Goal: Task Accomplishment & Management: Use online tool/utility

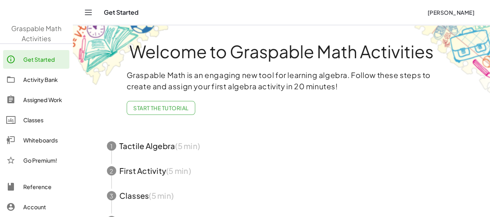
click at [100, 183] on span "button" at bounding box center [282, 170] width 368 height 25
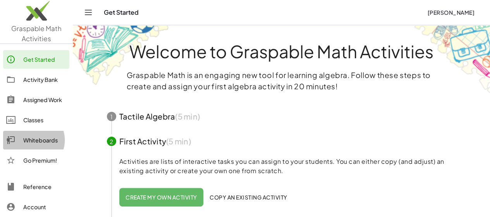
click at [33, 136] on div "Whiteboards" at bounding box center [44, 139] width 43 height 9
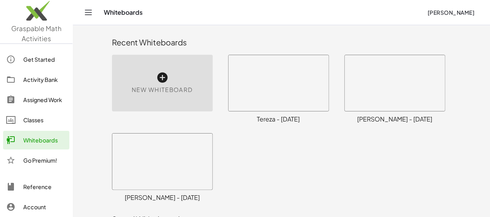
click at [156, 77] on icon at bounding box center [162, 77] width 12 height 12
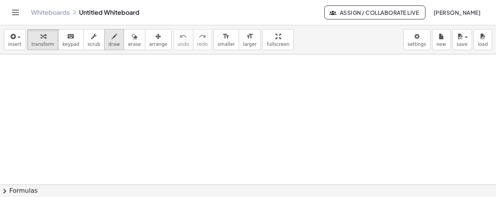
click at [112, 37] on icon "button" at bounding box center [114, 36] width 5 height 9
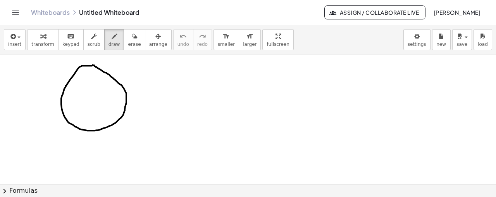
drag, startPoint x: 119, startPoint y: 106, endPoint x: 122, endPoint y: 116, distance: 10.4
drag, startPoint x: 118, startPoint y: 112, endPoint x: 125, endPoint y: 110, distance: 7.2
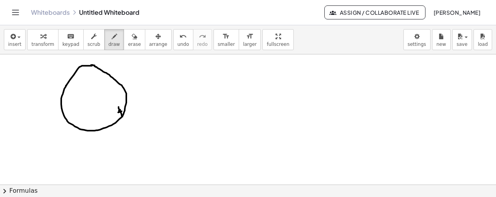
click at [178, 38] on div "undo" at bounding box center [184, 35] width 12 height 9
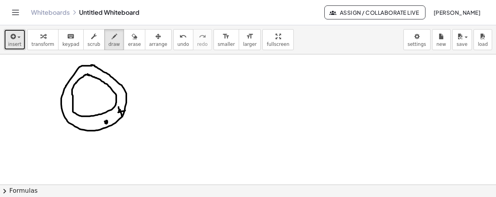
click at [12, 31] on div "button" at bounding box center [14, 35] width 13 height 9
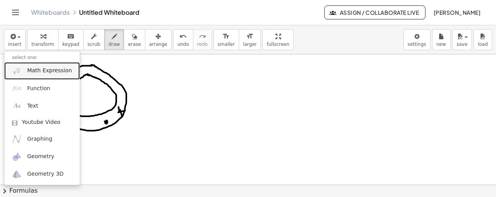
click at [33, 69] on span "Math Expression" at bounding box center [49, 71] width 45 height 8
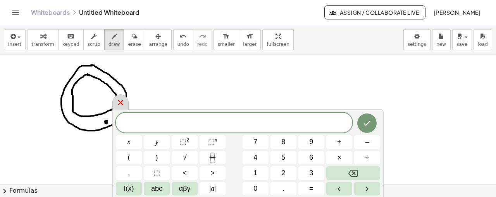
click at [119, 101] on icon at bounding box center [120, 102] width 5 height 5
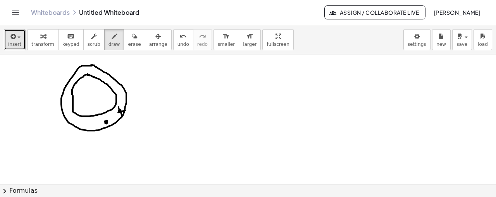
click at [8, 41] on span "insert" at bounding box center [14, 43] width 13 height 5
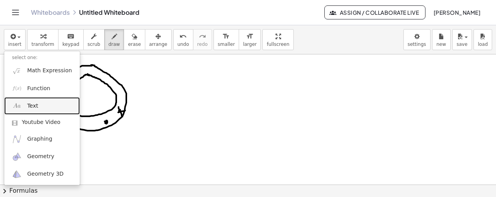
click at [27, 109] on span "Text" at bounding box center [32, 106] width 11 height 8
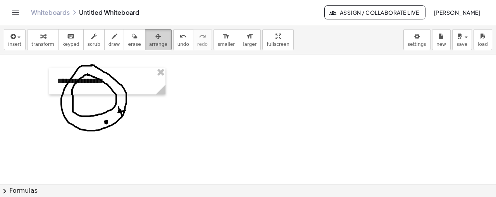
click at [150, 37] on div "button" at bounding box center [158, 35] width 18 height 9
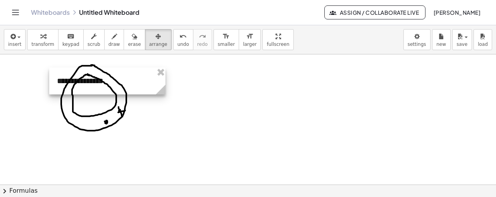
drag, startPoint x: 129, startPoint y: 79, endPoint x: 129, endPoint y: 73, distance: 6.2
click at [166, 82] on div at bounding box center [107, 80] width 116 height 27
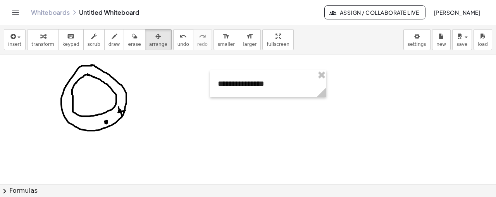
drag, startPoint x: 129, startPoint y: 73, endPoint x: 224, endPoint y: 77, distance: 95.1
click at [34, 36] on div "button" at bounding box center [42, 35] width 23 height 9
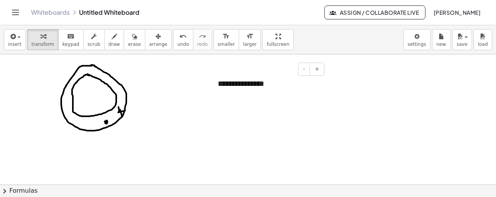
click at [292, 85] on div "**********" at bounding box center [268, 83] width 116 height 27
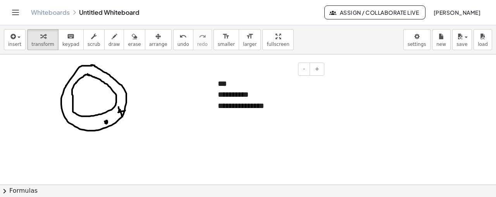
click at [294, 103] on div "**********" at bounding box center [268, 105] width 101 height 11
click at [300, 108] on div "**********" at bounding box center [268, 105] width 101 height 11
click at [271, 105] on div "**********" at bounding box center [268, 105] width 101 height 11
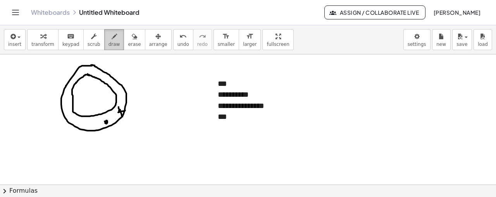
click at [112, 36] on icon "button" at bounding box center [114, 36] width 5 height 9
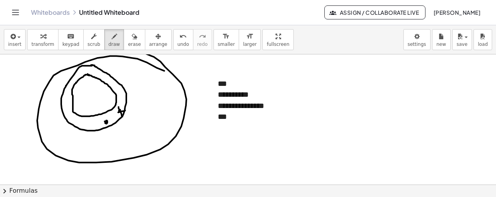
drag, startPoint x: 164, startPoint y: 70, endPoint x: 136, endPoint y: 50, distance: 35.3
click at [136, 50] on div "**********" at bounding box center [248, 110] width 496 height 171
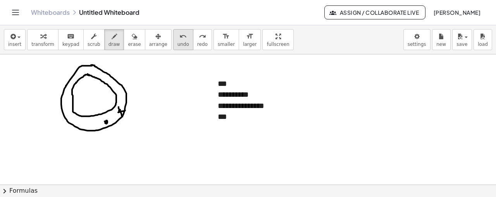
click at [173, 39] on button "undo undo" at bounding box center [183, 39] width 20 height 21
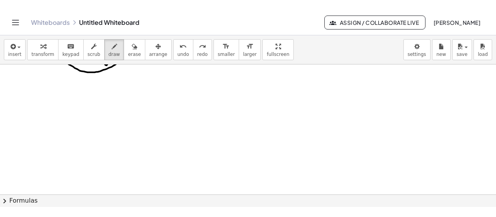
scroll to position [74, 0]
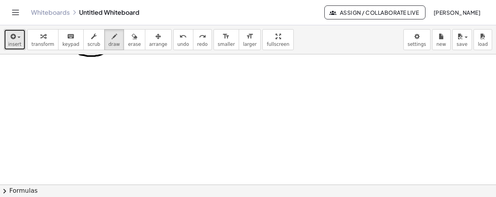
click at [19, 41] on span "insert" at bounding box center [14, 43] width 13 height 5
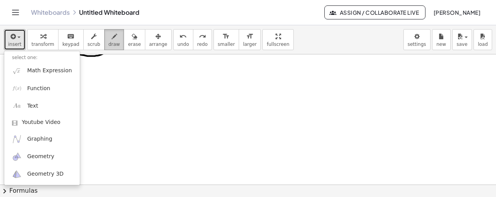
click at [104, 42] on button "draw" at bounding box center [114, 39] width 20 height 21
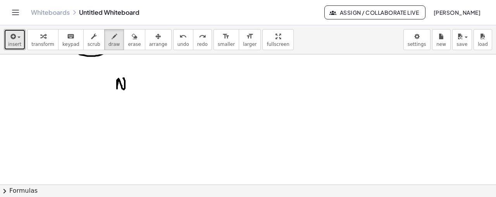
drag, startPoint x: 119, startPoint y: 78, endPoint x: 123, endPoint y: 78, distance: 4.7
click at [123, 78] on div at bounding box center [248, 130] width 496 height 301
drag, startPoint x: 133, startPoint y: 82, endPoint x: 140, endPoint y: 88, distance: 8.8
click at [140, 88] on div at bounding box center [248, 130] width 496 height 301
drag, startPoint x: 150, startPoint y: 79, endPoint x: 151, endPoint y: 88, distance: 9.7
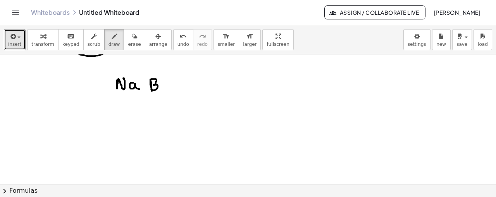
click at [151, 88] on div at bounding box center [248, 130] width 496 height 301
drag, startPoint x: 160, startPoint y: 87, endPoint x: 166, endPoint y: 89, distance: 6.1
click at [166, 89] on div at bounding box center [248, 130] width 496 height 301
click at [140, 84] on div at bounding box center [248, 130] width 496 height 301
click at [173, 40] on button "undo undo" at bounding box center [183, 39] width 20 height 21
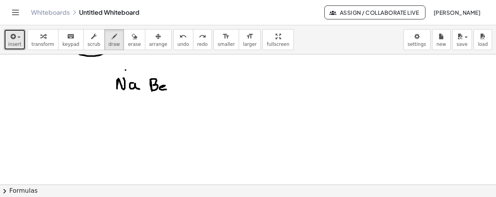
click at [126, 69] on div at bounding box center [248, 130] width 496 height 301
click at [154, 70] on div at bounding box center [248, 130] width 496 height 301
click at [159, 71] on div at bounding box center [248, 130] width 496 height 301
click at [122, 70] on div at bounding box center [248, 130] width 496 height 301
click at [15, 38] on icon "button" at bounding box center [12, 36] width 7 height 9
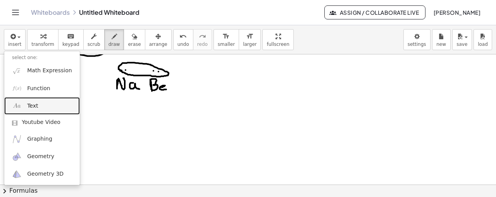
click at [42, 108] on link "Text" at bounding box center [42, 105] width 76 height 17
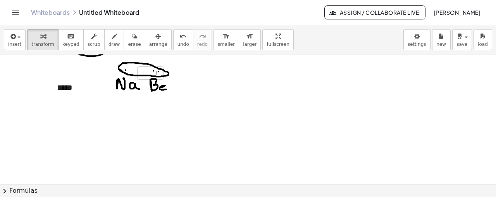
click at [68, 86] on div "*****" at bounding box center [107, 87] width 116 height 27
click at [76, 89] on div "****" at bounding box center [107, 87] width 116 height 27
click at [109, 33] on div "button" at bounding box center [115, 35] width 12 height 9
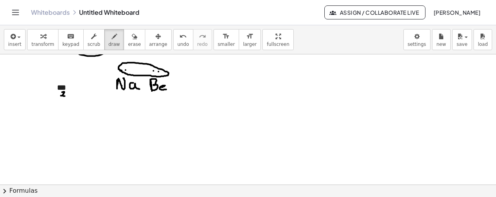
drag, startPoint x: 62, startPoint y: 91, endPoint x: 65, endPoint y: 96, distance: 5.3
click at [65, 96] on div at bounding box center [248, 130] width 496 height 301
drag, startPoint x: 70, startPoint y: 91, endPoint x: 70, endPoint y: 96, distance: 4.7
click at [70, 96] on div at bounding box center [248, 130] width 496 height 301
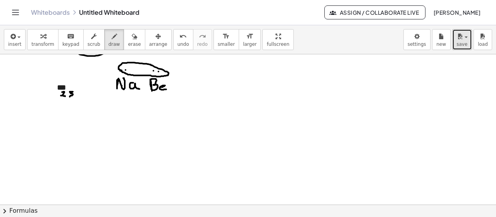
click at [461, 36] on icon "button" at bounding box center [460, 36] width 7 height 9
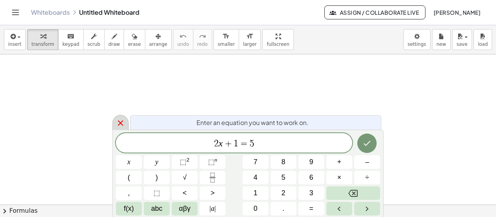
click at [125, 125] on div at bounding box center [120, 122] width 16 height 15
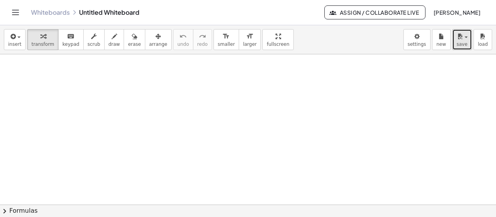
click at [461, 40] on icon "button" at bounding box center [460, 36] width 7 height 9
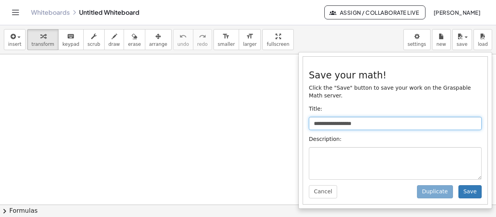
click at [395, 117] on input "**********" at bounding box center [395, 123] width 173 height 13
type input "*"
type input "**********"
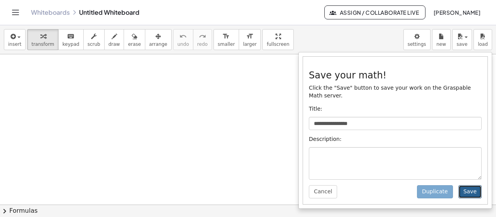
click at [471, 185] on button "Save" at bounding box center [470, 191] width 23 height 13
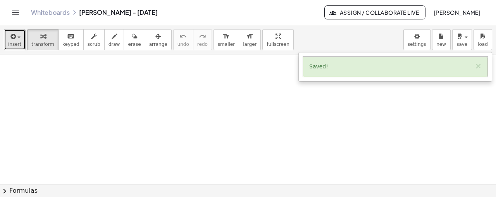
click at [5, 42] on button "insert" at bounding box center [15, 39] width 22 height 21
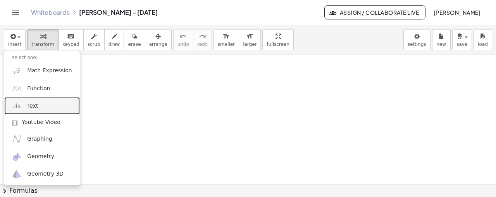
click at [42, 110] on link "Text" at bounding box center [42, 105] width 76 height 17
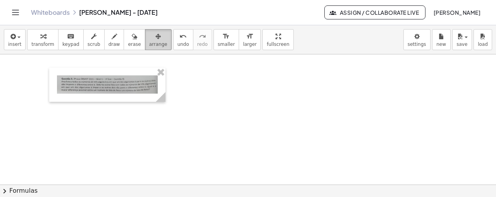
click at [155, 34] on icon "button" at bounding box center [157, 36] width 5 height 9
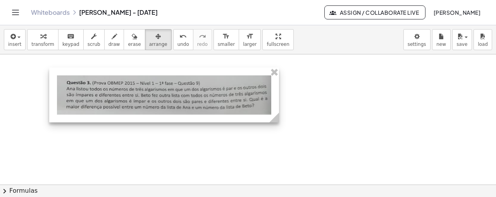
drag, startPoint x: 160, startPoint y: 98, endPoint x: 273, endPoint y: 82, distance: 114.7
click at [273, 82] on div "- +" at bounding box center [164, 94] width 230 height 55
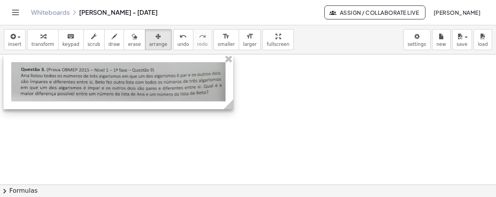
drag, startPoint x: 157, startPoint y: 83, endPoint x: 110, endPoint y: 68, distance: 48.4
click at [110, 68] on div at bounding box center [118, 81] width 230 height 55
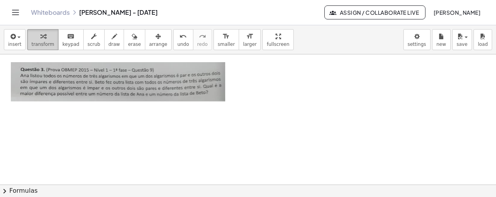
click at [49, 38] on div "button" at bounding box center [42, 35] width 23 height 9
click at [16, 35] on span "button" at bounding box center [17, 36] width 2 height 5
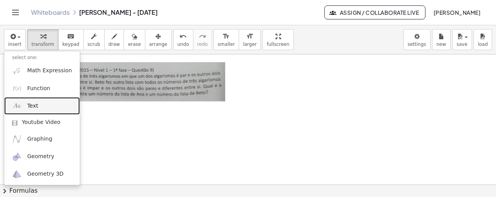
click at [51, 106] on link "Text" at bounding box center [42, 105] width 76 height 17
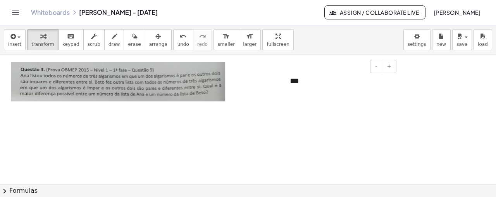
click at [300, 77] on div "***" at bounding box center [340, 86] width 116 height 38
drag, startPoint x: 305, startPoint y: 81, endPoint x: 291, endPoint y: 78, distance: 13.8
click at [291, 78] on div "***" at bounding box center [340, 86] width 116 height 38
click at [294, 95] on div at bounding box center [340, 91] width 101 height 11
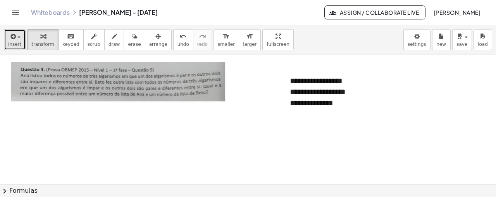
click at [12, 44] on span "insert" at bounding box center [14, 43] width 13 height 5
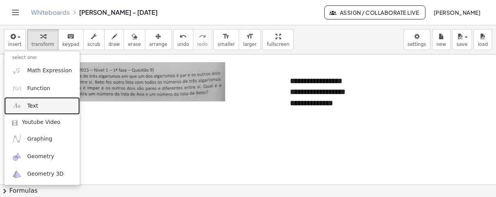
click at [42, 106] on link "Text" at bounding box center [42, 105] width 76 height 17
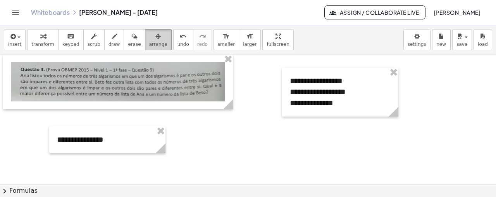
click at [154, 39] on button "arrange" at bounding box center [158, 39] width 27 height 21
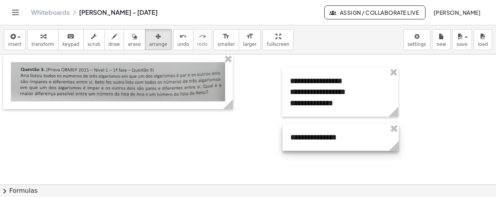
drag, startPoint x: 111, startPoint y: 148, endPoint x: 92, endPoint y: 90, distance: 61.1
click at [344, 146] on div at bounding box center [341, 137] width 116 height 27
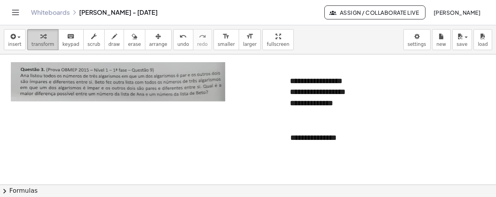
click at [47, 41] on span "transform" at bounding box center [42, 43] width 23 height 5
click at [349, 141] on div "**********" at bounding box center [341, 137] width 116 height 27
click at [357, 93] on div "**********" at bounding box center [340, 91] width 101 height 11
click at [342, 104] on div "**********" at bounding box center [340, 102] width 101 height 11
click at [348, 93] on div "**********" at bounding box center [340, 91] width 101 height 11
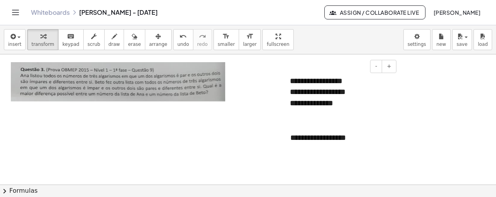
click at [350, 100] on div "**********" at bounding box center [340, 102] width 101 height 11
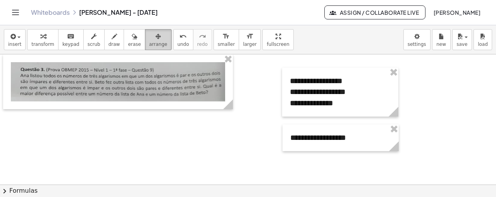
click at [150, 38] on div "button" at bounding box center [158, 35] width 18 height 9
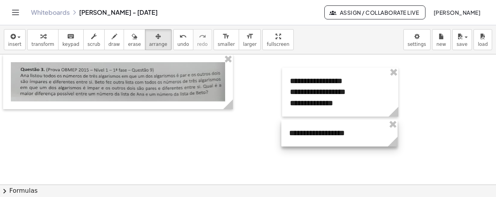
drag, startPoint x: 348, startPoint y: 137, endPoint x: 347, endPoint y: 132, distance: 4.9
click at [347, 132] on div at bounding box center [339, 132] width 116 height 27
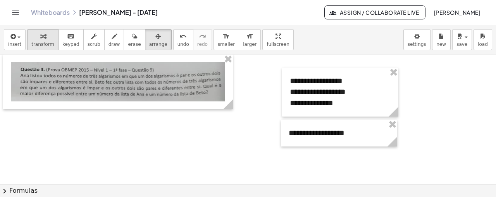
click at [42, 31] on div "button" at bounding box center [42, 35] width 23 height 9
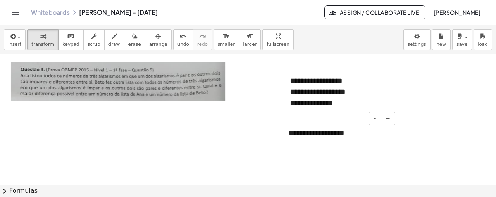
click at [377, 133] on div "**********" at bounding box center [339, 132] width 116 height 27
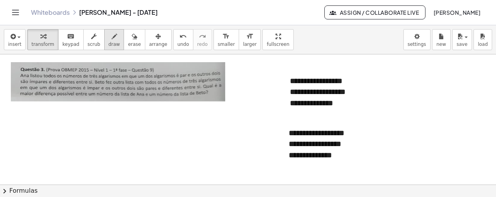
click at [109, 45] on span "draw" at bounding box center [115, 43] width 12 height 5
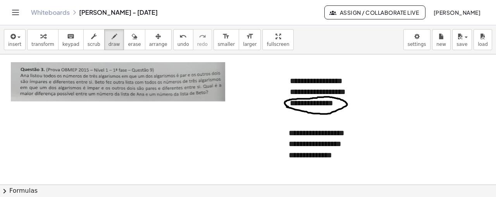
drag, startPoint x: 21, startPoint y: 96, endPoint x: 72, endPoint y: 97, distance: 51.2
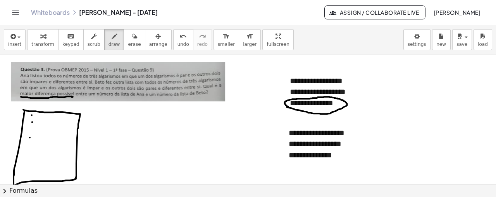
drag, startPoint x: 28, startPoint y: 155, endPoint x: 30, endPoint y: 137, distance: 18.3
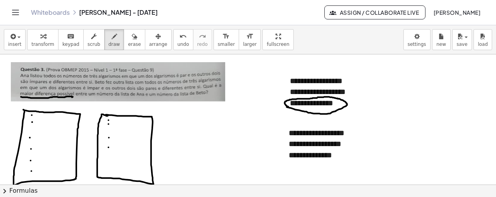
drag, startPoint x: 36, startPoint y: 116, endPoint x: 38, endPoint y: 122, distance: 6.4
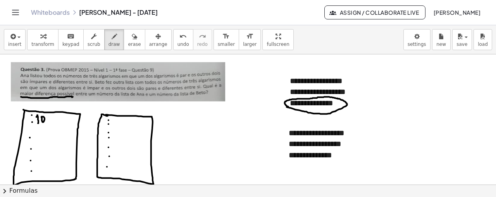
drag, startPoint x: 48, startPoint y: 116, endPoint x: 50, endPoint y: 122, distance: 6.0
drag, startPoint x: 113, startPoint y: 120, endPoint x: 114, endPoint y: 125, distance: 5.6
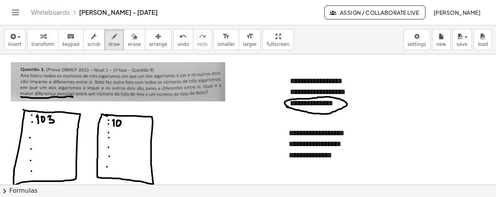
drag, startPoint x: 125, startPoint y: 122, endPoint x: 128, endPoint y: 127, distance: 5.6
drag, startPoint x: 163, startPoint y: 121, endPoint x: 166, endPoint y: 126, distance: 6.3
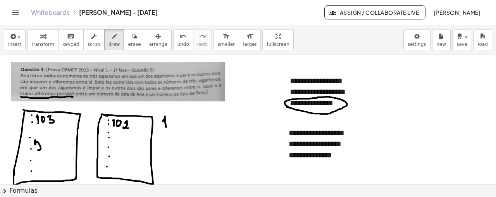
drag, startPoint x: 35, startPoint y: 139, endPoint x: 35, endPoint y: 148, distance: 8.5
drag, startPoint x: 35, startPoint y: 138, endPoint x: 40, endPoint y: 136, distance: 4.9
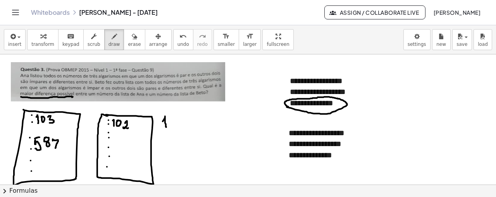
drag, startPoint x: 53, startPoint y: 140, endPoint x: 55, endPoint y: 147, distance: 7.8
drag, startPoint x: 114, startPoint y: 138, endPoint x: 115, endPoint y: 143, distance: 5.1
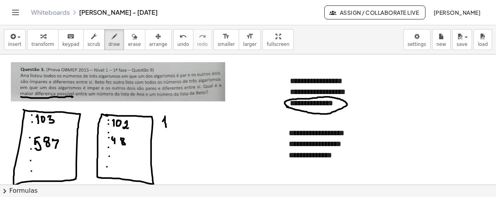
drag, startPoint x: 160, startPoint y: 140, endPoint x: 160, endPoint y: 145, distance: 4.7
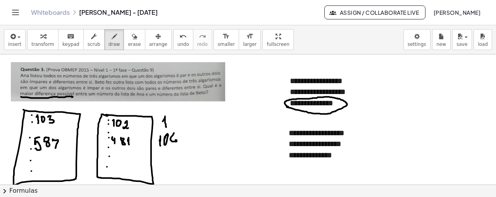
drag, startPoint x: 174, startPoint y: 132, endPoint x: 172, endPoint y: 139, distance: 7.4
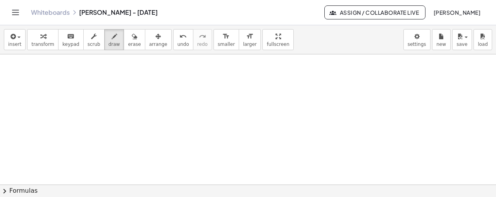
scroll to position [139, 0]
click at [17, 43] on span "insert" at bounding box center [14, 43] width 13 height 5
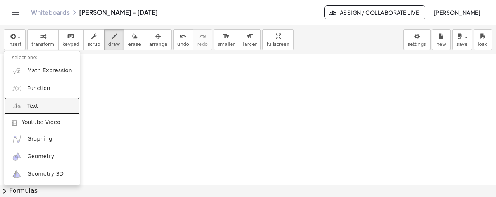
click at [37, 103] on link "Text" at bounding box center [42, 105] width 76 height 17
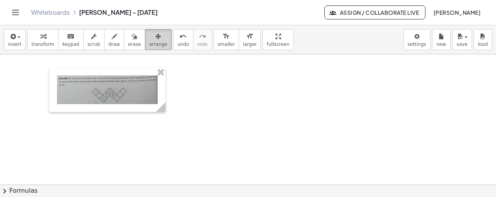
click at [155, 39] on icon "button" at bounding box center [157, 36] width 5 height 9
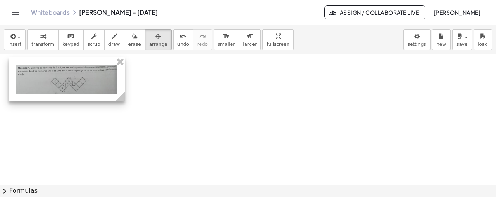
drag, startPoint x: 131, startPoint y: 103, endPoint x: 91, endPoint y: 92, distance: 42.1
click at [91, 92] on div at bounding box center [67, 79] width 116 height 44
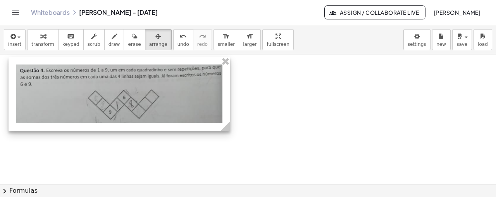
drag, startPoint x: 122, startPoint y: 99, endPoint x: 228, endPoint y: 105, distance: 105.6
click at [228, 105] on div "- +" at bounding box center [120, 94] width 222 height 74
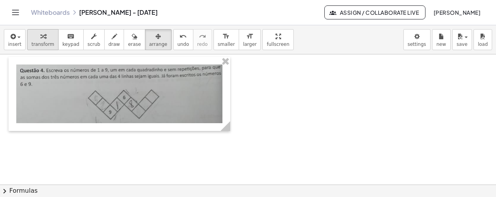
click at [42, 41] on span "transform" at bounding box center [42, 43] width 23 height 5
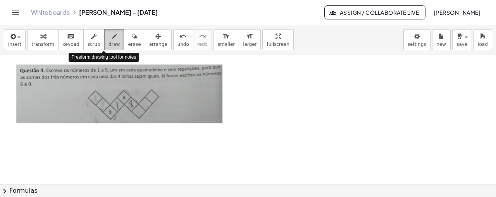
click at [109, 45] on span "draw" at bounding box center [115, 43] width 12 height 5
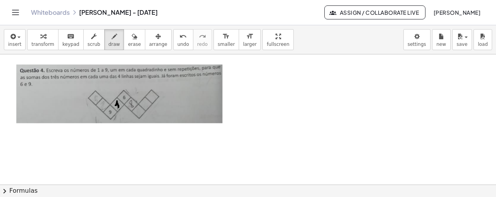
drag, startPoint x: 116, startPoint y: 105, endPoint x: 119, endPoint y: 108, distance: 4.7
click at [119, 108] on div at bounding box center [248, 91] width 496 height 352
drag, startPoint x: 88, startPoint y: 93, endPoint x: 131, endPoint y: 121, distance: 51.6
click at [131, 121] on div at bounding box center [248, 91] width 496 height 352
click at [179, 33] on icon "undo" at bounding box center [182, 36] width 7 height 9
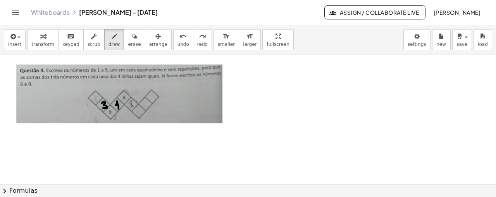
drag, startPoint x: 102, startPoint y: 103, endPoint x: 103, endPoint y: 107, distance: 4.8
click at [103, 107] on div at bounding box center [248, 91] width 496 height 352
drag, startPoint x: 95, startPoint y: 93, endPoint x: 96, endPoint y: 98, distance: 4.3
click at [96, 98] on div at bounding box center [248, 91] width 496 height 352
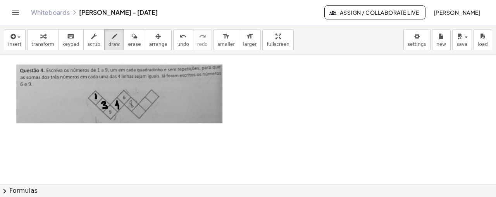
click at [96, 98] on div at bounding box center [248, 91] width 496 height 352
click at [96, 100] on div at bounding box center [248, 91] width 496 height 352
drag, startPoint x: 95, startPoint y: 96, endPoint x: 92, endPoint y: 92, distance: 5.0
click at [92, 92] on div at bounding box center [248, 91] width 496 height 352
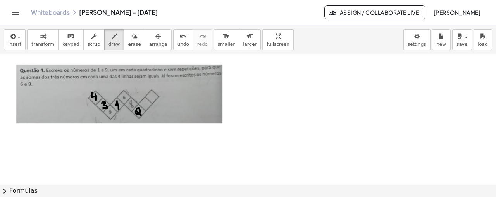
drag, startPoint x: 137, startPoint y: 108, endPoint x: 140, endPoint y: 114, distance: 7.1
click at [140, 114] on div at bounding box center [248, 91] width 496 height 352
click at [129, 100] on div at bounding box center [248, 91] width 496 height 352
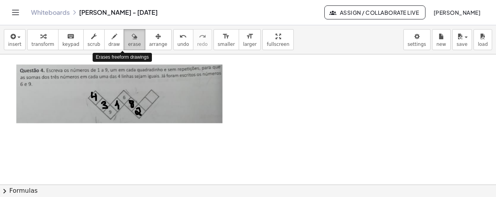
click at [132, 40] on icon "button" at bounding box center [134, 36] width 5 height 9
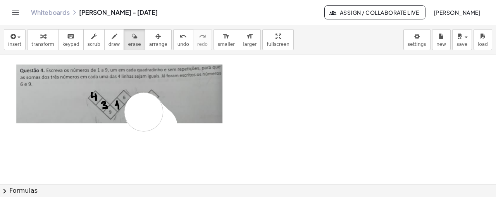
drag, startPoint x: 158, startPoint y: 126, endPoint x: 144, endPoint y: 111, distance: 20.6
click at [144, 111] on div at bounding box center [248, 91] width 496 height 352
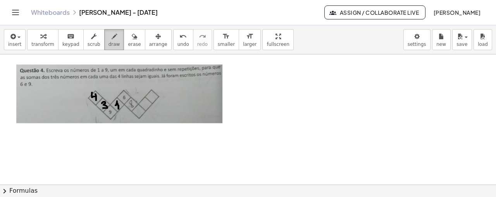
click at [109, 43] on span "draw" at bounding box center [115, 43] width 12 height 5
drag, startPoint x: 129, startPoint y: 102, endPoint x: 135, endPoint y: 106, distance: 6.7
click at [135, 106] on div at bounding box center [248, 91] width 496 height 352
click at [137, 108] on div at bounding box center [248, 91] width 496 height 352
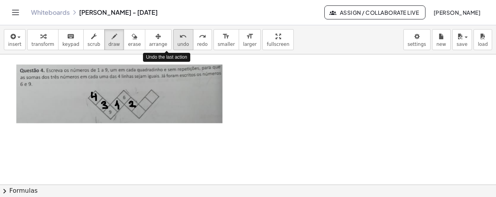
click at [173, 47] on button "undo undo" at bounding box center [183, 39] width 20 height 21
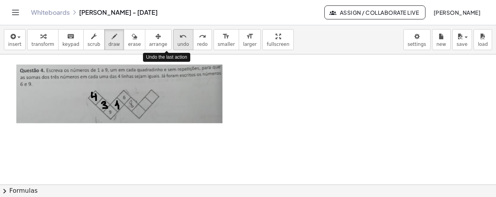
click at [173, 47] on button "undo undo" at bounding box center [183, 39] width 20 height 21
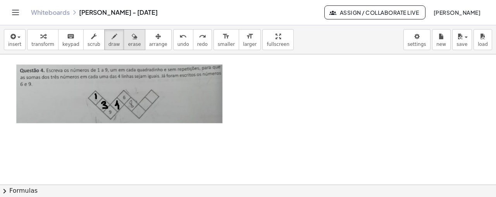
click at [128, 41] on span "erase" at bounding box center [134, 43] width 13 height 5
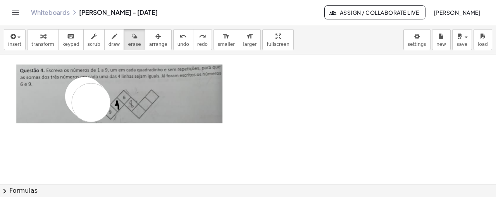
drag, startPoint x: 85, startPoint y: 96, endPoint x: 91, endPoint y: 102, distance: 9.0
click at [91, 102] on div at bounding box center [248, 91] width 496 height 352
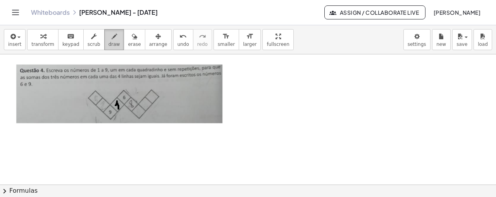
click at [112, 41] on icon "button" at bounding box center [114, 36] width 5 height 9
drag, startPoint x: 97, startPoint y: 93, endPoint x: 96, endPoint y: 99, distance: 5.5
click at [96, 99] on div at bounding box center [248, 91] width 496 height 352
drag, startPoint x: 101, startPoint y: 103, endPoint x: 105, endPoint y: 106, distance: 5.0
click at [105, 106] on div at bounding box center [248, 91] width 496 height 352
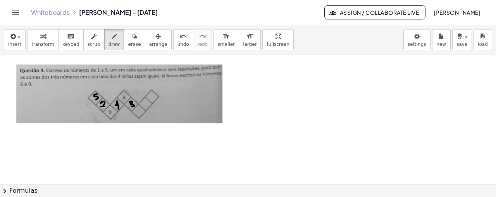
drag, startPoint x: 129, startPoint y: 101, endPoint x: 130, endPoint y: 106, distance: 5.1
click at [130, 106] on div at bounding box center [248, 91] width 496 height 352
drag, startPoint x: 136, startPoint y: 110, endPoint x: 140, endPoint y: 115, distance: 5.6
click at [140, 115] on div at bounding box center [248, 91] width 496 height 352
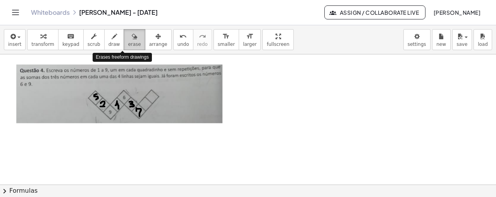
click at [128, 41] on span "erase" at bounding box center [134, 43] width 13 height 5
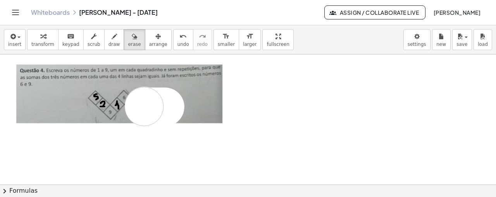
drag, startPoint x: 165, startPoint y: 106, endPoint x: 144, endPoint y: 106, distance: 20.9
click at [144, 106] on div at bounding box center [248, 91] width 496 height 352
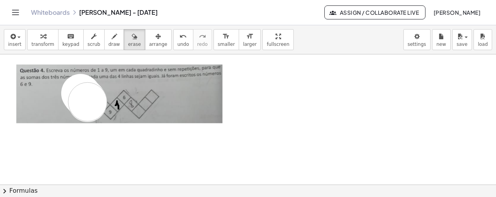
drag, startPoint x: 81, startPoint y: 93, endPoint x: 88, endPoint y: 101, distance: 11.0
click at [88, 101] on div at bounding box center [248, 91] width 496 height 352
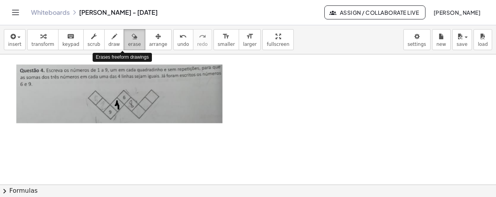
click at [126, 40] on button "erase" at bounding box center [134, 39] width 21 height 21
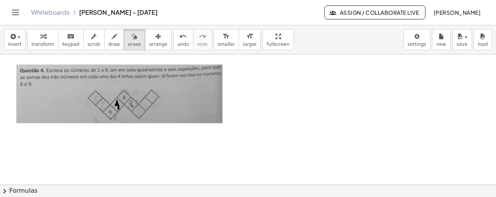
click at [114, 107] on div at bounding box center [248, 91] width 496 height 352
click at [112, 37] on icon "button" at bounding box center [114, 36] width 5 height 9
drag, startPoint x: 114, startPoint y: 103, endPoint x: 120, endPoint y: 108, distance: 8.3
click at [120, 108] on div at bounding box center [248, 91] width 496 height 352
click at [131, 102] on div at bounding box center [248, 91] width 496 height 352
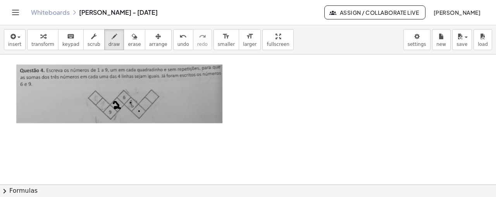
click at [139, 110] on div at bounding box center [248, 91] width 496 height 352
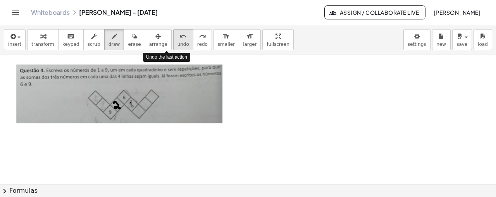
click at [178, 35] on div "undo" at bounding box center [184, 35] width 12 height 9
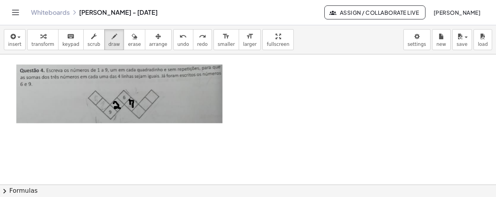
drag, startPoint x: 130, startPoint y: 103, endPoint x: 133, endPoint y: 107, distance: 4.4
click at [133, 107] on div at bounding box center [248, 91] width 496 height 352
drag, startPoint x: 139, startPoint y: 107, endPoint x: 140, endPoint y: 113, distance: 5.5
click at [140, 113] on div at bounding box center [248, 91] width 496 height 352
drag, startPoint x: 139, startPoint y: 110, endPoint x: 137, endPoint y: 107, distance: 4.2
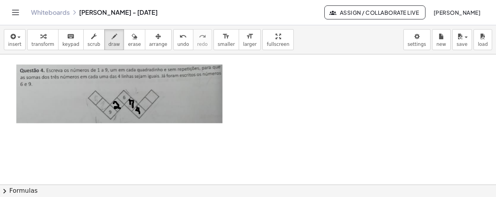
click at [137, 107] on div at bounding box center [248, 91] width 496 height 352
click at [147, 102] on div at bounding box center [248, 91] width 496 height 352
click at [150, 98] on div at bounding box center [248, 91] width 496 height 352
click at [179, 38] on icon "undo" at bounding box center [182, 36] width 7 height 9
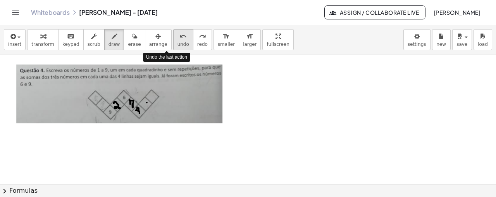
click at [179, 38] on icon "undo" at bounding box center [182, 36] width 7 height 9
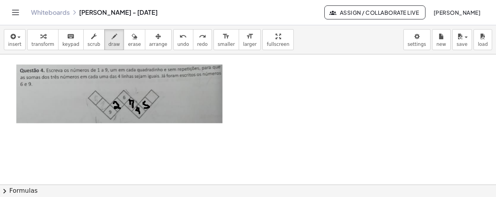
drag, startPoint x: 145, startPoint y: 101, endPoint x: 145, endPoint y: 107, distance: 6.6
click at [145, 107] on div at bounding box center [248, 91] width 496 height 352
click at [150, 92] on div at bounding box center [248, 91] width 496 height 352
drag, startPoint x: 101, startPoint y: 103, endPoint x: 104, endPoint y: 108, distance: 5.7
click at [104, 108] on div at bounding box center [248, 91] width 496 height 352
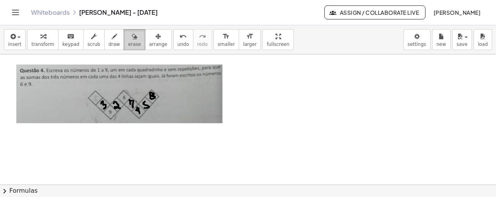
click at [132, 36] on icon "button" at bounding box center [134, 36] width 5 height 9
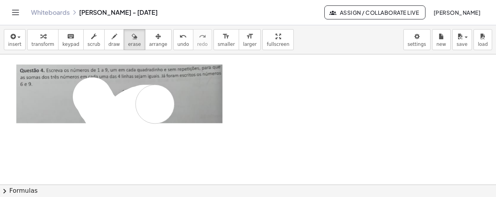
drag, startPoint x: 92, startPoint y: 96, endPoint x: 162, endPoint y: 102, distance: 69.7
click at [162, 102] on div at bounding box center [248, 91] width 496 height 352
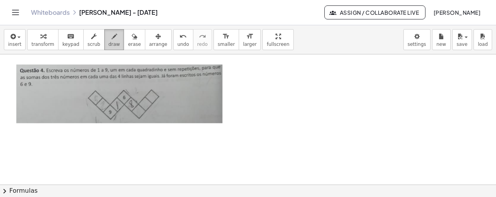
click at [112, 37] on icon "button" at bounding box center [114, 36] width 5 height 9
drag, startPoint x: 114, startPoint y: 103, endPoint x: 117, endPoint y: 109, distance: 5.9
click at [117, 109] on div at bounding box center [248, 91] width 496 height 352
click at [126, 97] on div at bounding box center [248, 91] width 496 height 352
click at [113, 113] on div at bounding box center [248, 91] width 496 height 352
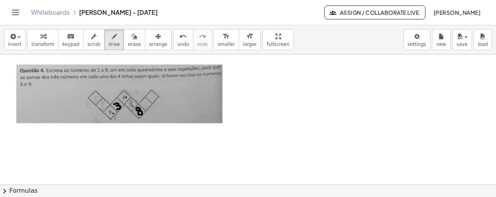
click at [137, 107] on div at bounding box center [248, 91] width 496 height 352
drag, startPoint x: 131, startPoint y: 100, endPoint x: 134, endPoint y: 105, distance: 6.4
click at [134, 105] on div at bounding box center [248, 91] width 496 height 352
click at [129, 101] on div at bounding box center [248, 91] width 496 height 352
drag, startPoint x: 145, startPoint y: 99, endPoint x: 145, endPoint y: 105, distance: 6.2
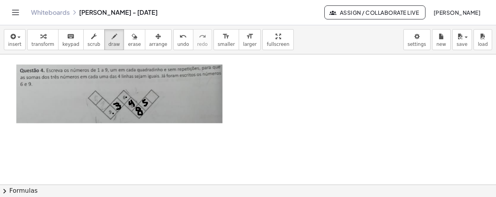
click at [145, 105] on div at bounding box center [248, 91] width 496 height 352
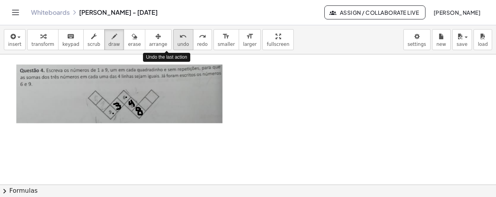
click at [173, 35] on button "undo undo" at bounding box center [183, 39] width 20 height 21
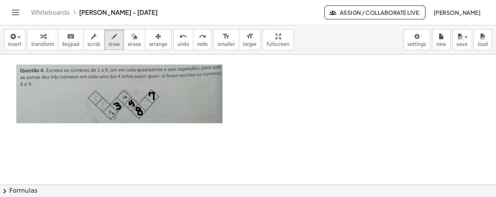
drag, startPoint x: 150, startPoint y: 95, endPoint x: 154, endPoint y: 99, distance: 5.8
click at [154, 99] on div at bounding box center [248, 91] width 496 height 352
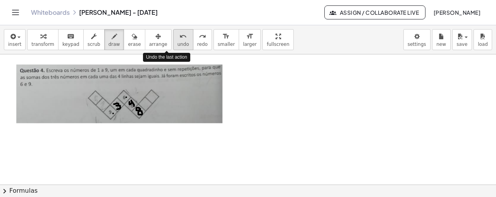
click at [178, 42] on span "undo" at bounding box center [184, 43] width 12 height 5
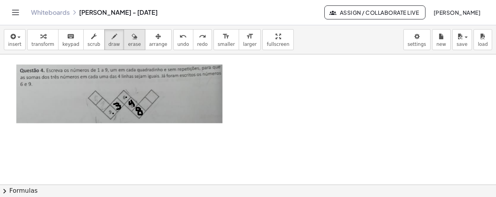
click at [132, 39] on icon "button" at bounding box center [134, 36] width 5 height 9
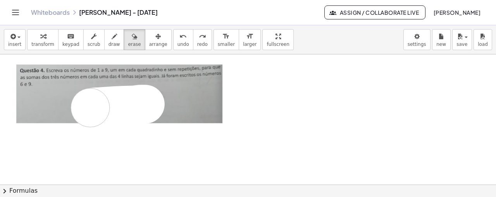
drag, startPoint x: 145, startPoint y: 103, endPoint x: 90, endPoint y: 107, distance: 55.2
click at [90, 107] on div at bounding box center [248, 91] width 496 height 352
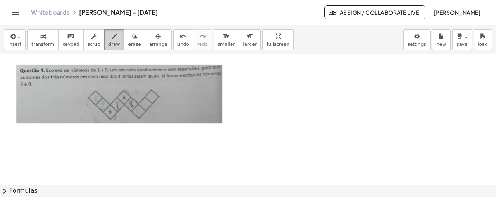
click at [112, 39] on icon "button" at bounding box center [114, 36] width 5 height 9
drag, startPoint x: 269, startPoint y: 69, endPoint x: 271, endPoint y: 79, distance: 10.3
click at [271, 79] on div at bounding box center [248, 91] width 496 height 352
drag, startPoint x: 270, startPoint y: 73, endPoint x: 265, endPoint y: 67, distance: 8.0
click at [265, 67] on div at bounding box center [248, 91] width 496 height 352
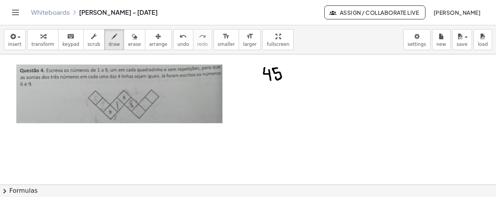
drag, startPoint x: 278, startPoint y: 67, endPoint x: 276, endPoint y: 76, distance: 9.0
click at [276, 76] on div at bounding box center [248, 91] width 496 height 352
drag, startPoint x: 115, startPoint y: 103, endPoint x: 120, endPoint y: 105, distance: 5.8
click at [120, 105] on div at bounding box center [248, 91] width 496 height 352
drag, startPoint x: 117, startPoint y: 101, endPoint x: 117, endPoint y: 108, distance: 7.0
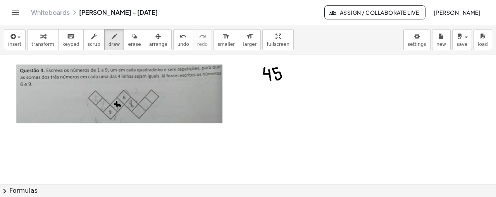
click at [117, 108] on div at bounding box center [248, 91] width 496 height 352
click at [174, 34] on button "undo undo" at bounding box center [183, 39] width 20 height 21
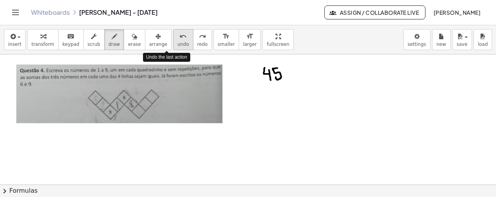
click at [174, 34] on button "undo undo" at bounding box center [183, 39] width 20 height 21
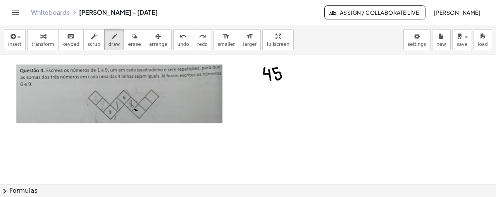
drag, startPoint x: 135, startPoint y: 109, endPoint x: 141, endPoint y: 112, distance: 6.9
click at [141, 112] on div at bounding box center [248, 91] width 496 height 352
drag, startPoint x: 140, startPoint y: 105, endPoint x: 137, endPoint y: 114, distance: 8.5
click at [137, 114] on div at bounding box center [248, 91] width 496 height 352
click at [10, 36] on icon "button" at bounding box center [12, 36] width 7 height 9
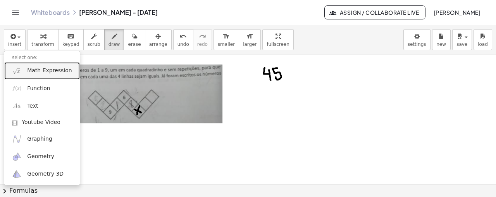
click at [29, 69] on span "Math Expression" at bounding box center [49, 71] width 45 height 8
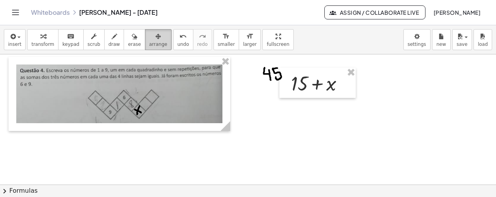
click at [149, 38] on div "button" at bounding box center [158, 35] width 18 height 9
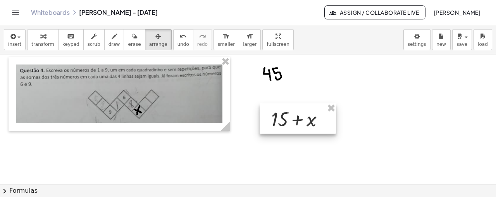
drag, startPoint x: 327, startPoint y: 87, endPoint x: 307, endPoint y: 123, distance: 41.1
click at [307, 123] on div at bounding box center [298, 118] width 76 height 30
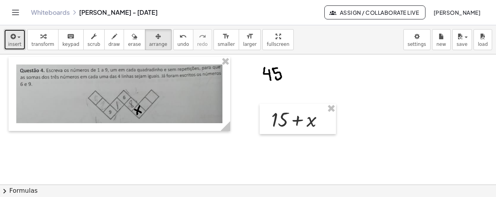
click at [19, 40] on div "button" at bounding box center [14, 35] width 13 height 9
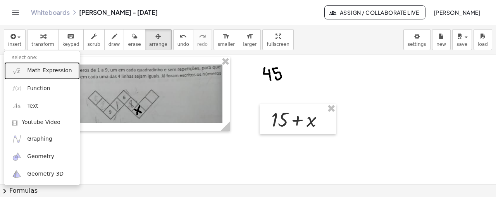
click at [46, 72] on span "Math Expression" at bounding box center [49, 71] width 45 height 8
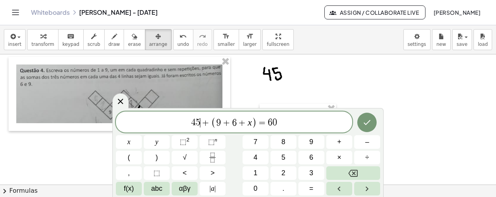
click at [200, 119] on span "4 5 ​ + ( 9 + 6 + x ) = 6 0" at bounding box center [234, 122] width 236 height 13
click at [295, 120] on span "4 5 + ( 9 + 6 + x ) = 6 0 ​" at bounding box center [234, 122] width 236 height 13
click at [119, 103] on icon at bounding box center [120, 100] width 5 height 5
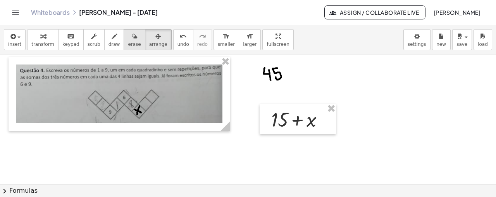
click at [128, 37] on div "button" at bounding box center [134, 35] width 13 height 9
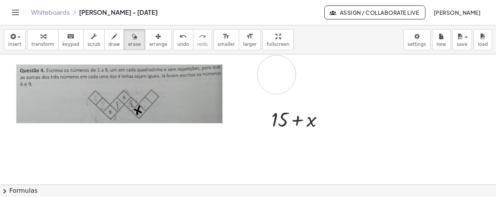
click at [277, 74] on div at bounding box center [248, 91] width 496 height 352
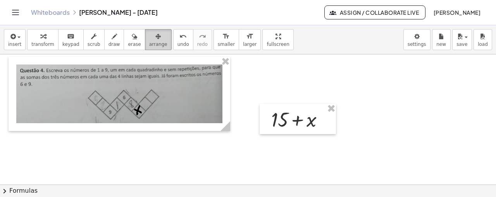
click at [155, 36] on icon "button" at bounding box center [157, 36] width 5 height 9
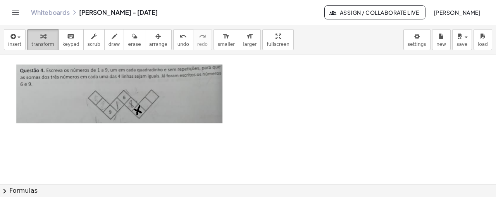
click at [34, 40] on button "transform" at bounding box center [42, 39] width 31 height 21
click at [112, 38] on icon "button" at bounding box center [114, 36] width 5 height 9
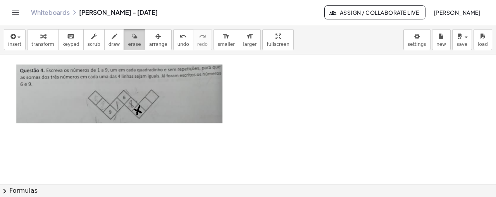
click at [128, 36] on div "button" at bounding box center [134, 35] width 13 height 9
click at [109, 34] on div "button" at bounding box center [115, 35] width 12 height 9
drag, startPoint x: 91, startPoint y: 101, endPoint x: 102, endPoint y: 96, distance: 12.3
click at [102, 96] on div at bounding box center [248, 91] width 496 height 352
drag, startPoint x: 98, startPoint y: 111, endPoint x: 108, endPoint y: 104, distance: 11.7
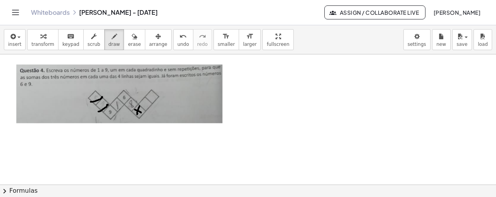
click at [108, 104] on div at bounding box center [248, 91] width 496 height 352
drag, startPoint x: 115, startPoint y: 108, endPoint x: 123, endPoint y: 107, distance: 7.8
click at [123, 107] on div at bounding box center [248, 91] width 496 height 352
drag, startPoint x: 127, startPoint y: 107, endPoint x: 135, endPoint y: 106, distance: 7.4
click at [135, 106] on div at bounding box center [248, 91] width 496 height 352
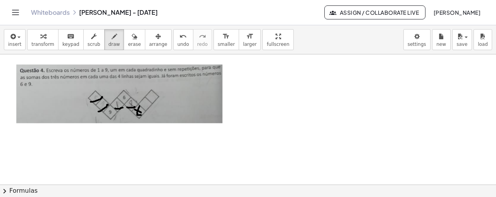
drag, startPoint x: 137, startPoint y: 114, endPoint x: 145, endPoint y: 112, distance: 8.5
click at [145, 112] on div at bounding box center [248, 91] width 496 height 352
click at [178, 41] on span "undo" at bounding box center [184, 43] width 12 height 5
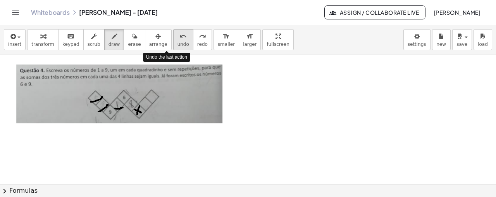
click at [178, 41] on span "undo" at bounding box center [184, 43] width 12 height 5
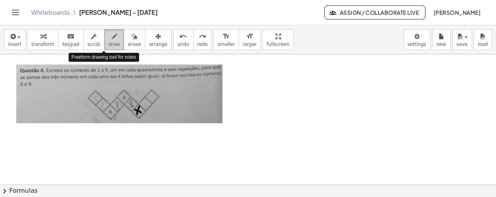
click at [109, 46] on span "draw" at bounding box center [115, 43] width 12 height 5
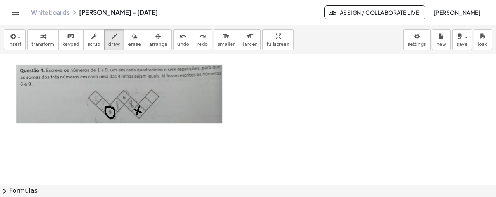
click at [112, 106] on div at bounding box center [248, 91] width 496 height 352
click at [123, 91] on div at bounding box center [248, 91] width 496 height 352
drag, startPoint x: 140, startPoint y: 107, endPoint x: 140, endPoint y: 103, distance: 4.0
click at [140, 103] on div at bounding box center [248, 91] width 496 height 352
click at [179, 33] on icon "undo" at bounding box center [182, 36] width 7 height 9
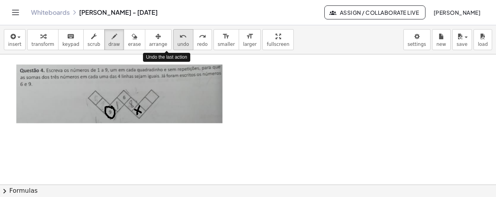
click at [179, 33] on icon "undo" at bounding box center [182, 36] width 7 height 9
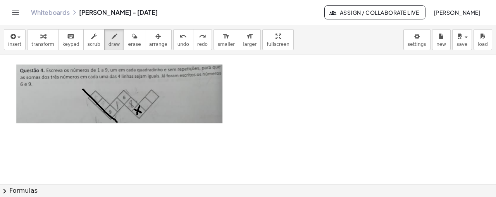
drag, startPoint x: 83, startPoint y: 89, endPoint x: 117, endPoint y: 121, distance: 47.2
click at [117, 121] on div at bounding box center [248, 91] width 496 height 352
click at [96, 95] on div at bounding box center [248, 91] width 496 height 352
click at [103, 103] on div at bounding box center [248, 91] width 496 height 352
click at [112, 110] on div at bounding box center [248, 91] width 496 height 352
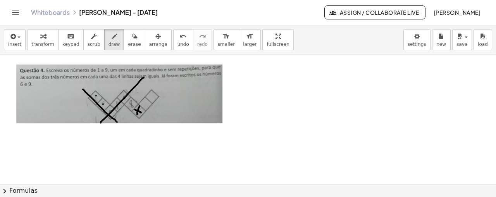
drag, startPoint x: 101, startPoint y: 122, endPoint x: 144, endPoint y: 77, distance: 62.5
click at [144, 77] on div at bounding box center [248, 91] width 496 height 352
click at [114, 113] on div at bounding box center [248, 91] width 496 height 352
click at [121, 105] on div at bounding box center [248, 91] width 496 height 352
click at [125, 101] on div at bounding box center [248, 91] width 496 height 352
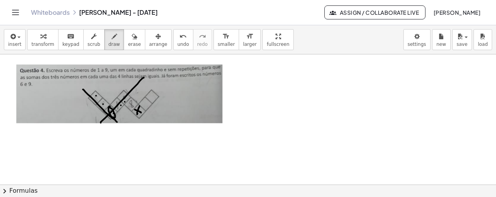
click at [109, 107] on div at bounding box center [248, 91] width 496 height 352
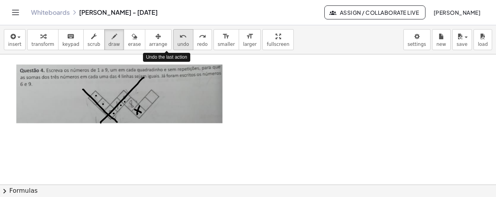
click at [178, 39] on div "undo" at bounding box center [184, 35] width 12 height 9
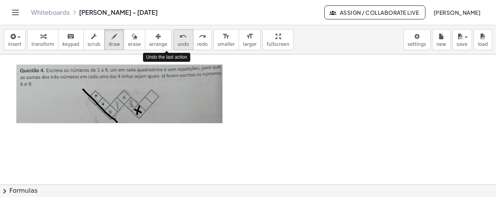
click at [178, 39] on div "undo" at bounding box center [184, 35] width 12 height 9
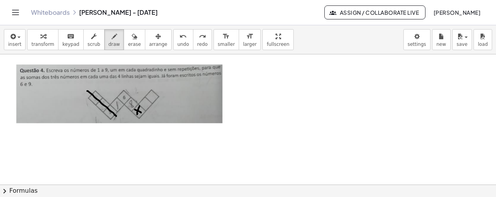
drag, startPoint x: 87, startPoint y: 90, endPoint x: 117, endPoint y: 116, distance: 39.3
click at [117, 116] on div at bounding box center [248, 91] width 496 height 352
drag, startPoint x: 102, startPoint y: 117, endPoint x: 128, endPoint y: 91, distance: 36.5
click at [128, 91] on div at bounding box center [248, 91] width 496 height 352
drag, startPoint x: 116, startPoint y: 85, endPoint x: 147, endPoint y: 116, distance: 43.6
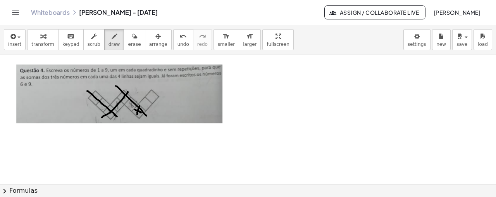
click at [147, 116] on div at bounding box center [248, 91] width 496 height 352
drag, startPoint x: 131, startPoint y: 117, endPoint x: 163, endPoint y: 83, distance: 46.9
click at [163, 83] on div at bounding box center [248, 91] width 496 height 352
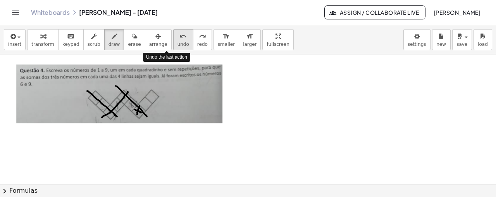
click at [179, 38] on icon "undo" at bounding box center [182, 36] width 7 height 9
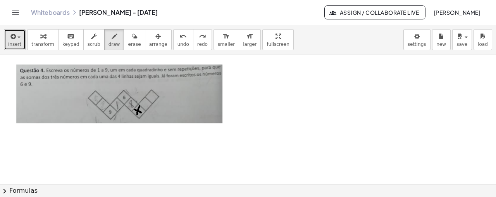
click at [18, 42] on span "insert" at bounding box center [14, 43] width 13 height 5
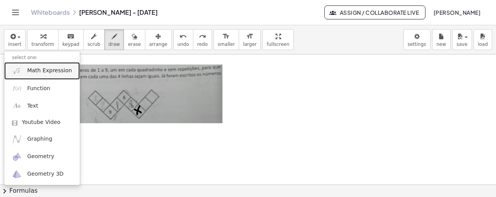
click at [54, 73] on span "Math Expression" at bounding box center [49, 71] width 45 height 8
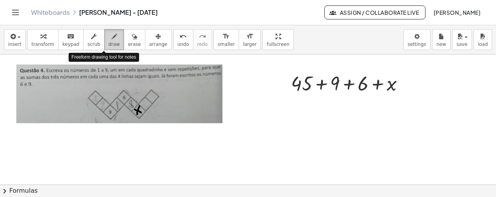
click at [112, 40] on icon "button" at bounding box center [114, 36] width 5 height 9
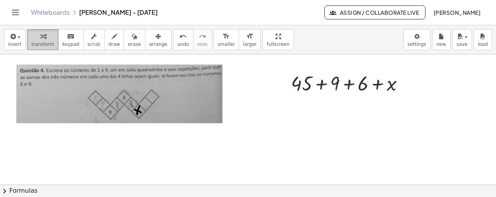
click at [48, 41] on span "transform" at bounding box center [42, 43] width 23 height 5
click at [409, 83] on div at bounding box center [406, 83] width 9 height 9
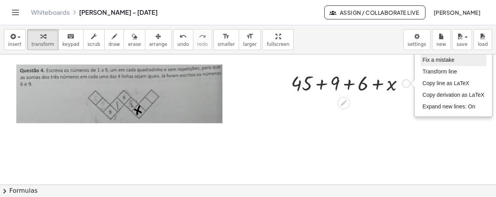
click at [430, 60] on span "Fix a mistake" at bounding box center [439, 60] width 32 height 6
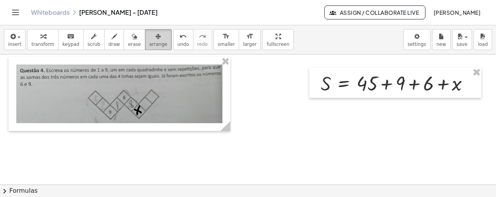
click at [149, 46] on span "arrange" at bounding box center [158, 43] width 18 height 5
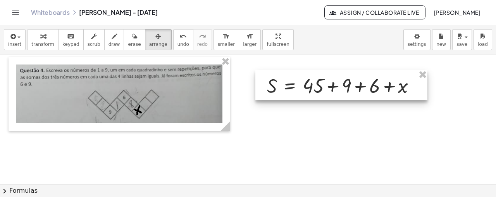
drag, startPoint x: 361, startPoint y: 95, endPoint x: 307, endPoint y: 93, distance: 53.9
click at [307, 93] on div at bounding box center [341, 85] width 172 height 30
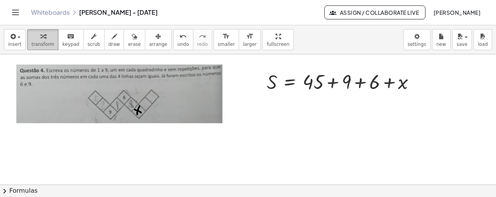
click at [48, 39] on div "button" at bounding box center [42, 35] width 23 height 9
click at [331, 83] on div at bounding box center [344, 81] width 162 height 26
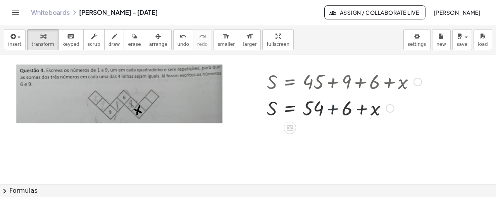
click at [332, 111] on div at bounding box center [344, 107] width 162 height 26
click at [112, 41] on button "draw" at bounding box center [114, 39] width 20 height 21
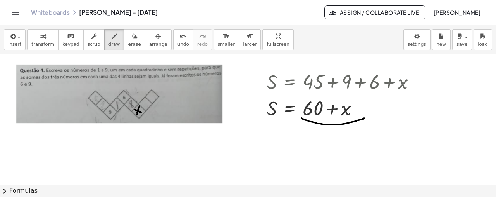
drag, startPoint x: 302, startPoint y: 117, endPoint x: 364, endPoint y: 117, distance: 62.4
click at [364, 117] on div at bounding box center [248, 91] width 496 height 352
click at [178, 45] on span "undo" at bounding box center [184, 43] width 12 height 5
drag, startPoint x: 303, startPoint y: 118, endPoint x: 352, endPoint y: 118, distance: 48.8
click at [352, 118] on div at bounding box center [248, 91] width 496 height 352
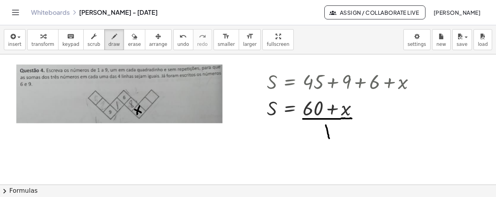
drag, startPoint x: 326, startPoint y: 124, endPoint x: 329, endPoint y: 138, distance: 13.6
click at [329, 138] on div at bounding box center [248, 91] width 496 height 352
drag, startPoint x: 327, startPoint y: 131, endPoint x: 319, endPoint y: 119, distance: 14.5
click at [319, 119] on div at bounding box center [248, 91] width 496 height 352
click at [17, 37] on span "button" at bounding box center [18, 37] width 3 height 2
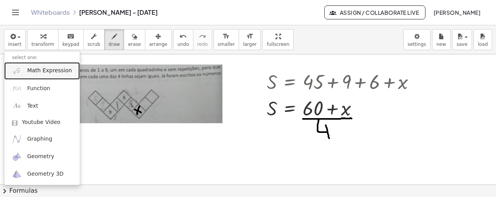
click at [53, 73] on span "Math Expression" at bounding box center [49, 71] width 45 height 8
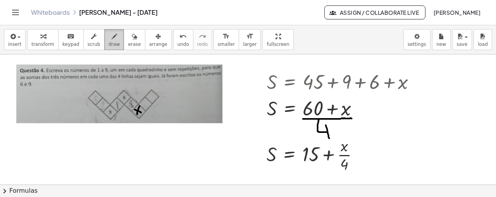
click at [112, 36] on icon "button" at bounding box center [114, 36] width 5 height 9
click at [342, 152] on div at bounding box center [248, 91] width 496 height 352
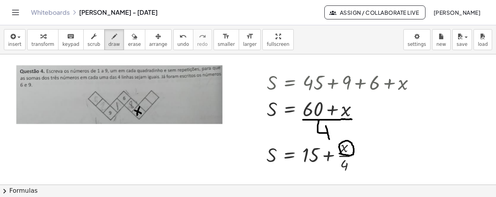
scroll to position [145, 0]
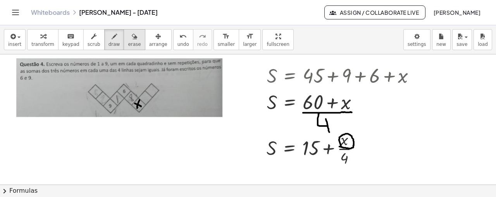
click at [132, 38] on icon "button" at bounding box center [134, 36] width 5 height 9
click at [143, 97] on div at bounding box center [248, 170] width 496 height 522
click at [109, 40] on div "button" at bounding box center [115, 35] width 12 height 9
drag, startPoint x: 140, startPoint y: 102, endPoint x: 141, endPoint y: 107, distance: 5.9
click at [141, 107] on div at bounding box center [248, 170] width 496 height 522
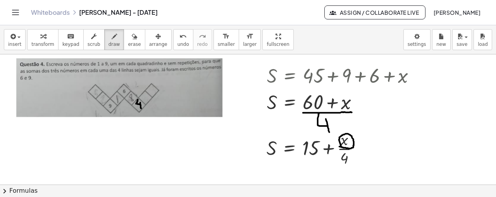
drag, startPoint x: 140, startPoint y: 103, endPoint x: 138, endPoint y: 100, distance: 4.2
click at [138, 100] on div at bounding box center [248, 170] width 496 height 522
drag, startPoint x: 391, startPoint y: 131, endPoint x: 388, endPoint y: 141, distance: 11.2
click at [388, 141] on div at bounding box center [248, 170] width 496 height 522
click at [400, 140] on div at bounding box center [248, 170] width 496 height 522
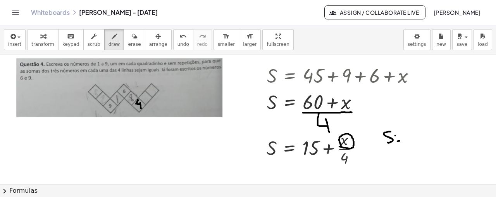
drag, startPoint x: 395, startPoint y: 135, endPoint x: 400, endPoint y: 134, distance: 4.7
click at [400, 134] on div at bounding box center [248, 170] width 496 height 522
drag, startPoint x: 406, startPoint y: 134, endPoint x: 406, endPoint y: 140, distance: 6.2
click at [406, 140] on div at bounding box center [248, 170] width 496 height 522
drag, startPoint x: 415, startPoint y: 129, endPoint x: 411, endPoint y: 135, distance: 7.5
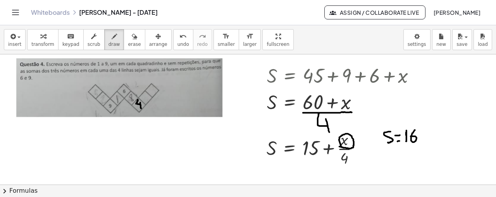
click at [411, 135] on div at bounding box center [248, 170] width 496 height 522
click at [124, 93] on div at bounding box center [248, 170] width 496 height 522
click at [140, 109] on div at bounding box center [248, 170] width 496 height 522
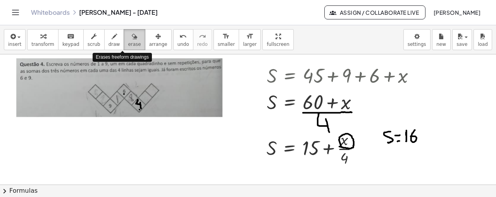
click at [128, 45] on span "erase" at bounding box center [134, 43] width 13 height 5
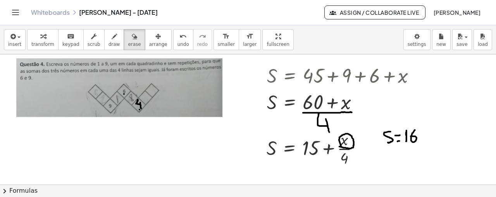
click at [132, 105] on div at bounding box center [248, 170] width 496 height 522
click at [400, 139] on div at bounding box center [248, 170] width 496 height 522
click at [347, 147] on div at bounding box center [248, 170] width 496 height 522
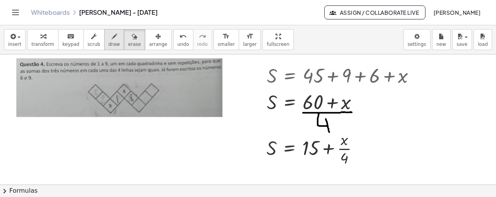
click at [112, 36] on icon "button" at bounding box center [114, 36] width 5 height 9
click at [354, 133] on div at bounding box center [248, 170] width 496 height 522
click at [139, 101] on div at bounding box center [248, 170] width 496 height 522
drag, startPoint x: 402, startPoint y: 135, endPoint x: 399, endPoint y: 141, distance: 6.4
click at [399, 141] on div at bounding box center [248, 170] width 496 height 522
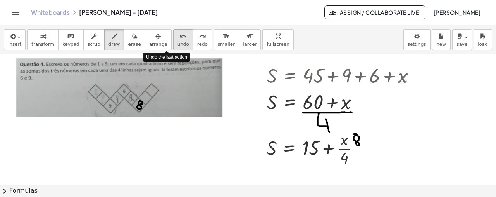
click at [178, 38] on div "undo" at bounding box center [184, 35] width 12 height 9
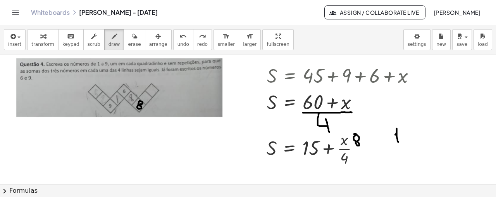
drag, startPoint x: 395, startPoint y: 134, endPoint x: 398, endPoint y: 141, distance: 7.6
click at [398, 141] on div at bounding box center [248, 170] width 496 height 522
drag, startPoint x: 402, startPoint y: 131, endPoint x: 405, endPoint y: 139, distance: 8.3
click at [405, 139] on div at bounding box center [248, 170] width 496 height 522
drag, startPoint x: 129, startPoint y: 95, endPoint x: 130, endPoint y: 101, distance: 5.9
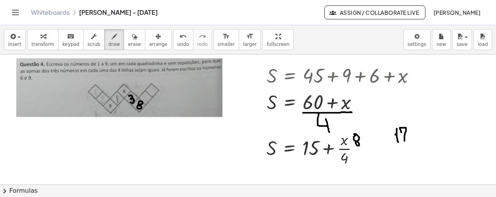
click at [130, 101] on div at bounding box center [248, 170] width 496 height 522
drag, startPoint x: 116, startPoint y: 96, endPoint x: 122, endPoint y: 100, distance: 7.5
click at [122, 100] on div at bounding box center [248, 170] width 496 height 522
drag, startPoint x: 94, startPoint y: 90, endPoint x: 96, endPoint y: 95, distance: 5.0
click at [96, 95] on div at bounding box center [248, 170] width 496 height 522
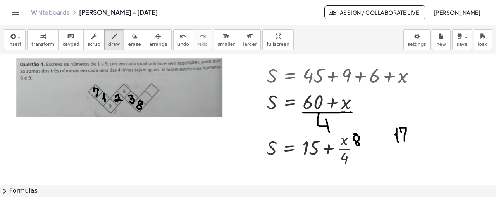
click at [105, 101] on div at bounding box center [248, 170] width 496 height 522
drag, startPoint x: 147, startPoint y: 94, endPoint x: 145, endPoint y: 100, distance: 5.8
click at [145, 100] on div at bounding box center [248, 170] width 496 height 522
drag, startPoint x: 153, startPoint y: 86, endPoint x: 155, endPoint y: 92, distance: 6.1
click at [155, 92] on div at bounding box center [248, 170] width 496 height 522
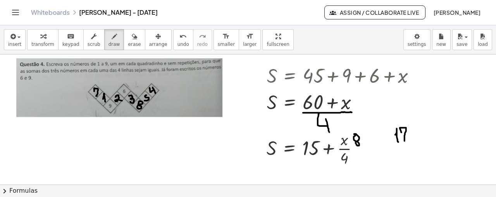
drag, startPoint x: 154, startPoint y: 88, endPoint x: 150, endPoint y: 87, distance: 4.5
click at [150, 87] on div at bounding box center [248, 170] width 496 height 522
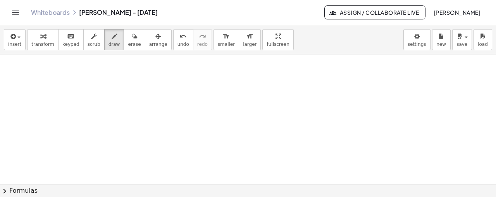
scroll to position [264, 0]
click at [10, 41] on span "insert" at bounding box center [14, 43] width 13 height 5
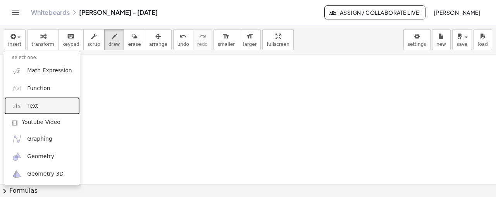
click at [48, 105] on link "Text" at bounding box center [42, 105] width 76 height 17
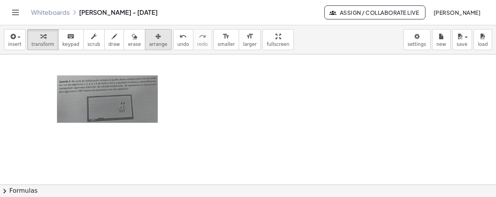
click at [152, 34] on button "arrange" at bounding box center [158, 39] width 27 height 21
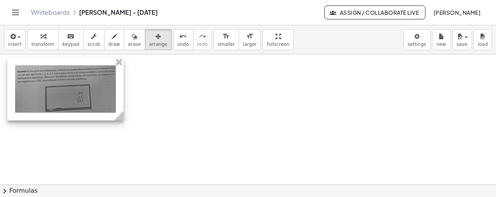
drag, startPoint x: 120, startPoint y: 93, endPoint x: 78, endPoint y: 83, distance: 43.1
click at [78, 83] on div at bounding box center [65, 88] width 116 height 63
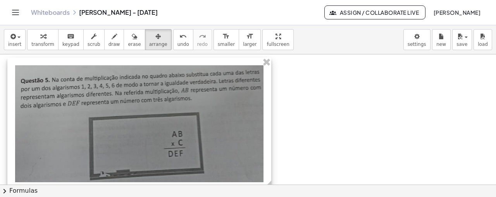
drag, startPoint x: 124, startPoint y: 117, endPoint x: 271, endPoint y: 119, distance: 147.3
click at [271, 119] on div "**********" at bounding box center [248, 51] width 496 height 522
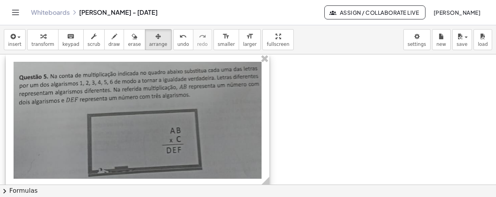
click at [203, 116] on div at bounding box center [138, 120] width 264 height 132
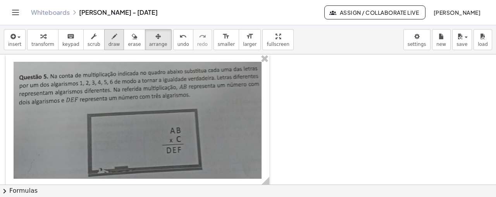
click at [112, 38] on icon "button" at bounding box center [114, 36] width 5 height 9
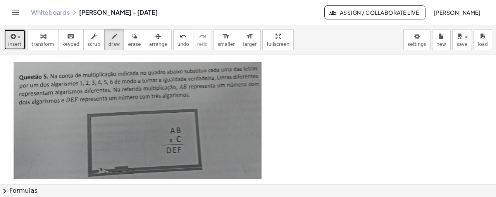
click at [5, 38] on button "insert" at bounding box center [15, 39] width 22 height 21
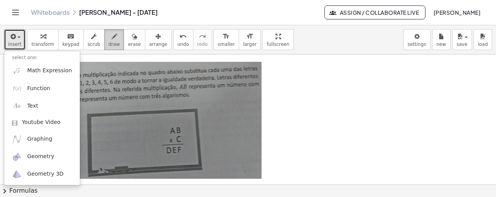
click at [112, 40] on icon "button" at bounding box center [114, 36] width 5 height 9
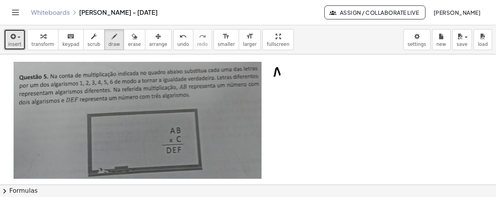
drag, startPoint x: 274, startPoint y: 75, endPoint x: 280, endPoint y: 75, distance: 5.8
click at [280, 75] on div at bounding box center [248, 51] width 496 height 522
click at [279, 72] on div at bounding box center [248, 51] width 496 height 522
drag, startPoint x: 285, startPoint y: 72, endPoint x: 289, endPoint y: 72, distance: 4.3
click at [289, 72] on div at bounding box center [248, 51] width 496 height 522
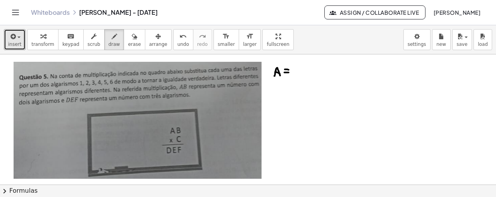
drag, startPoint x: 285, startPoint y: 69, endPoint x: 290, endPoint y: 69, distance: 5.1
click at [290, 69] on div at bounding box center [248, 51] width 496 height 522
drag, startPoint x: 289, startPoint y: 66, endPoint x: 286, endPoint y: 75, distance: 10.2
click at [286, 75] on div at bounding box center [248, 51] width 496 height 522
drag, startPoint x: 295, startPoint y: 70, endPoint x: 298, endPoint y: 75, distance: 5.6
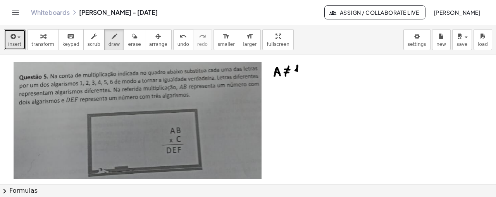
click at [298, 75] on div at bounding box center [248, 51] width 496 height 522
drag, startPoint x: 274, startPoint y: 84, endPoint x: 278, endPoint y: 84, distance: 3.9
click at [278, 84] on div at bounding box center [248, 51] width 496 height 522
drag, startPoint x: 275, startPoint y: 88, endPoint x: 279, endPoint y: 88, distance: 4.3
click at [279, 88] on div at bounding box center [248, 51] width 496 height 522
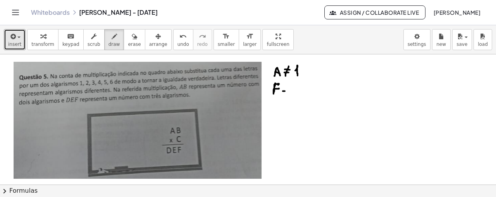
drag, startPoint x: 283, startPoint y: 90, endPoint x: 288, endPoint y: 90, distance: 5.4
click at [288, 90] on div at bounding box center [248, 51] width 496 height 522
click at [289, 88] on div at bounding box center [248, 51] width 496 height 522
drag, startPoint x: 288, startPoint y: 85, endPoint x: 285, endPoint y: 93, distance: 9.4
click at [285, 93] on div at bounding box center [248, 51] width 496 height 522
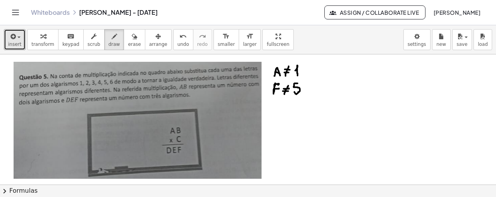
drag, startPoint x: 298, startPoint y: 83, endPoint x: 295, endPoint y: 91, distance: 9.1
click at [295, 91] on div at bounding box center [248, 51] width 496 height 522
drag, startPoint x: 277, startPoint y: 102, endPoint x: 278, endPoint y: 107, distance: 5.1
click at [278, 107] on div at bounding box center [248, 51] width 496 height 522
click at [288, 106] on div at bounding box center [248, 51] width 496 height 522
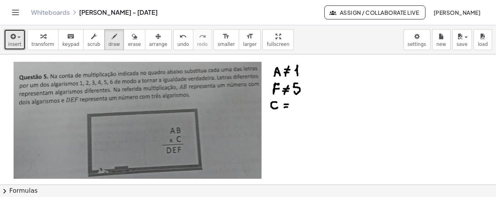
drag, startPoint x: 285, startPoint y: 103, endPoint x: 288, endPoint y: 104, distance: 3.9
click at [288, 104] on div at bounding box center [248, 51] width 496 height 522
drag, startPoint x: 287, startPoint y: 101, endPoint x: 286, endPoint y: 109, distance: 7.8
click at [286, 109] on div at bounding box center [248, 51] width 496 height 522
drag, startPoint x: 298, startPoint y: 102, endPoint x: 294, endPoint y: 109, distance: 7.8
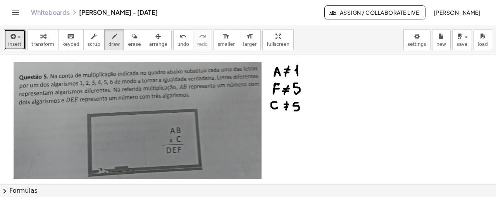
click at [294, 109] on div at bounding box center [248, 51] width 496 height 522
drag, startPoint x: 274, startPoint y: 118, endPoint x: 273, endPoint y: 125, distance: 7.0
click at [273, 125] on div at bounding box center [248, 51] width 496 height 522
drag, startPoint x: 284, startPoint y: 121, endPoint x: 289, endPoint y: 121, distance: 5.0
click at [289, 121] on div at bounding box center [248, 51] width 496 height 522
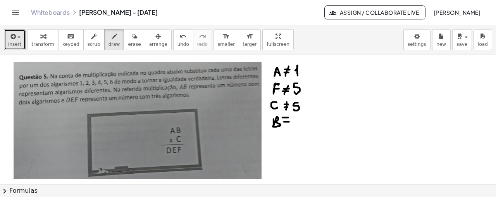
drag, startPoint x: 283, startPoint y: 117, endPoint x: 288, endPoint y: 117, distance: 5.8
click at [288, 117] on div at bounding box center [248, 51] width 496 height 522
drag, startPoint x: 288, startPoint y: 114, endPoint x: 288, endPoint y: 123, distance: 9.3
click at [288, 123] on div at bounding box center [248, 51] width 496 height 522
drag, startPoint x: 297, startPoint y: 116, endPoint x: 295, endPoint y: 124, distance: 8.6
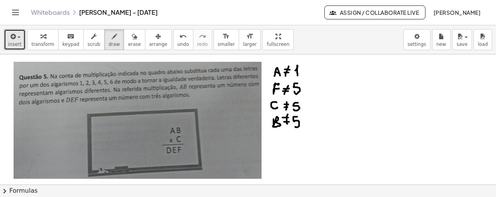
click at [295, 124] on div at bounding box center [248, 51] width 496 height 522
drag, startPoint x: 320, startPoint y: 103, endPoint x: 319, endPoint y: 109, distance: 6.6
click at [319, 109] on div at bounding box center [248, 51] width 496 height 522
drag, startPoint x: 325, startPoint y: 109, endPoint x: 329, endPoint y: 107, distance: 5.0
click at [329, 107] on div at bounding box center [248, 51] width 496 height 522
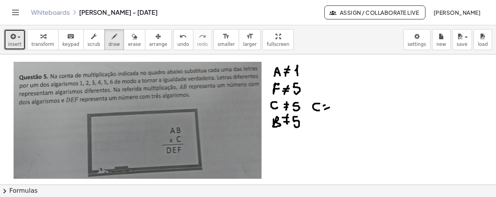
drag, startPoint x: 324, startPoint y: 105, endPoint x: 329, endPoint y: 104, distance: 5.2
click at [329, 104] on div at bounding box center [248, 51] width 496 height 522
drag, startPoint x: 328, startPoint y: 102, endPoint x: 328, endPoint y: 110, distance: 8.9
click at [328, 110] on div at bounding box center [248, 51] width 496 height 522
drag, startPoint x: 333, startPoint y: 105, endPoint x: 335, endPoint y: 112, distance: 7.0
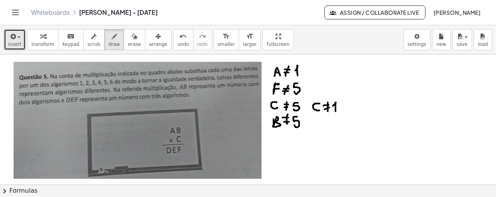
click at [335, 112] on div at bounding box center [248, 51] width 496 height 522
drag, startPoint x: 311, startPoint y: 84, endPoint x: 316, endPoint y: 83, distance: 5.1
click at [316, 83] on div at bounding box center [248, 51] width 496 height 522
click at [316, 88] on div at bounding box center [248, 51] width 496 height 522
drag, startPoint x: 321, startPoint y: 89, endPoint x: 326, endPoint y: 89, distance: 4.7
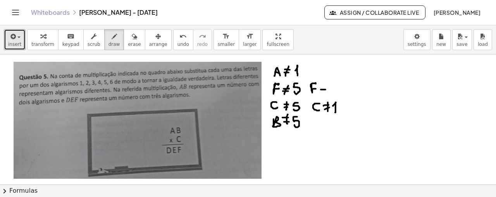
click at [326, 89] on div at bounding box center [248, 51] width 496 height 522
click at [325, 86] on div at bounding box center [248, 51] width 496 height 522
drag, startPoint x: 323, startPoint y: 83, endPoint x: 323, endPoint y: 91, distance: 8.6
click at [323, 91] on div at bounding box center [248, 51] width 496 height 522
drag, startPoint x: 331, startPoint y: 85, endPoint x: 336, endPoint y: 93, distance: 9.2
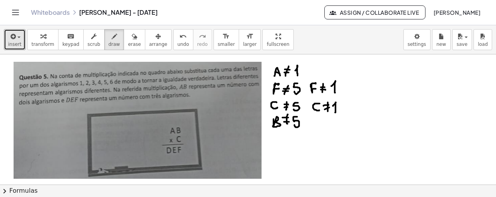
click at [336, 93] on div at bounding box center [248, 51] width 496 height 522
drag, startPoint x: 315, startPoint y: 120, endPoint x: 316, endPoint y: 127, distance: 7.0
click at [316, 127] on div at bounding box center [248, 51] width 496 height 522
drag, startPoint x: 325, startPoint y: 124, endPoint x: 331, endPoint y: 124, distance: 5.8
click at [331, 124] on div at bounding box center [248, 51] width 496 height 522
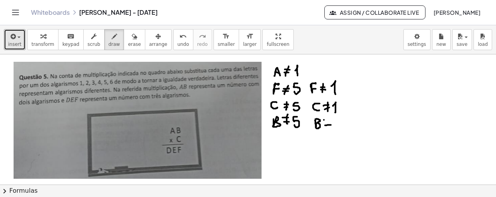
drag, startPoint x: 324, startPoint y: 119, endPoint x: 329, endPoint y: 119, distance: 5.4
click at [329, 119] on div at bounding box center [248, 51] width 496 height 522
drag, startPoint x: 327, startPoint y: 114, endPoint x: 329, endPoint y: 128, distance: 13.7
click at [329, 128] on div at bounding box center [248, 51] width 496 height 522
drag, startPoint x: 335, startPoint y: 122, endPoint x: 336, endPoint y: 128, distance: 6.0
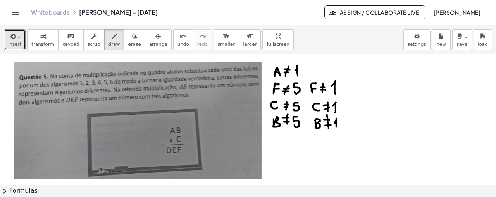
click at [336, 128] on div at bounding box center [248, 51] width 496 height 522
click at [168, 154] on div at bounding box center [248, 51] width 496 height 522
click at [174, 154] on div at bounding box center [248, 51] width 496 height 522
click at [126, 30] on button "erase" at bounding box center [134, 39] width 21 height 21
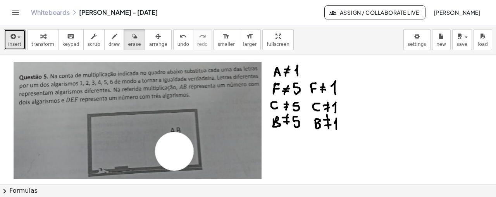
click at [174, 150] on div at bounding box center [248, 51] width 496 height 522
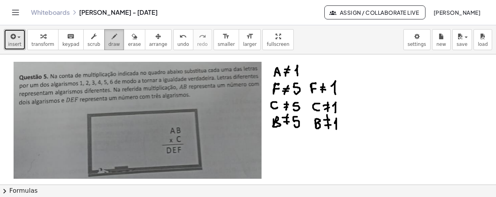
click at [111, 31] on button "draw" at bounding box center [114, 39] width 20 height 21
click at [169, 154] on div at bounding box center [248, 51] width 496 height 522
click at [170, 160] on div at bounding box center [248, 51] width 496 height 522
drag, startPoint x: 181, startPoint y: 135, endPoint x: 180, endPoint y: 140, distance: 4.3
click at [180, 140] on div at bounding box center [248, 51] width 496 height 522
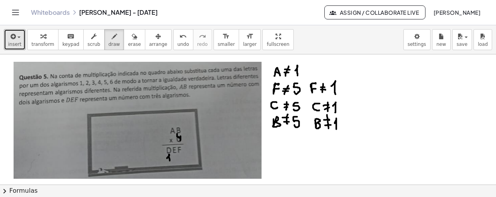
drag, startPoint x: 180, startPoint y: 137, endPoint x: 177, endPoint y: 133, distance: 5.1
click at [177, 133] on div at bounding box center [248, 51] width 496 height 522
drag, startPoint x: 170, startPoint y: 126, endPoint x: 170, endPoint y: 133, distance: 7.0
click at [170, 133] on div at bounding box center [248, 51] width 496 height 522
drag, startPoint x: 178, startPoint y: 126, endPoint x: 182, endPoint y: 131, distance: 6.9
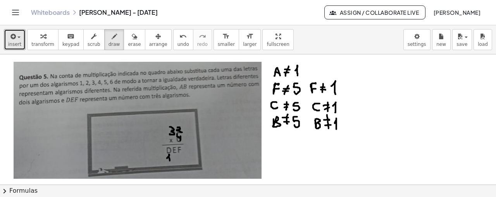
click at [182, 131] on div at bounding box center [248, 51] width 496 height 522
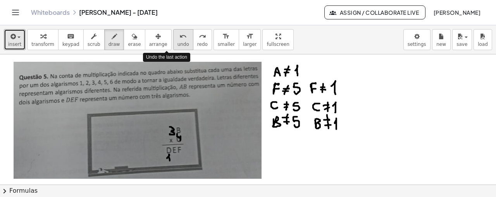
click at [178, 46] on span "undo" at bounding box center [184, 43] width 12 height 5
click at [178, 41] on span "undo" at bounding box center [184, 43] width 12 height 5
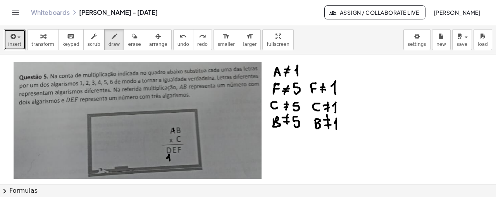
drag, startPoint x: 174, startPoint y: 128, endPoint x: 174, endPoint y: 134, distance: 6.3
click at [174, 134] on div at bounding box center [248, 51] width 496 height 522
drag, startPoint x: 174, startPoint y: 131, endPoint x: 169, endPoint y: 125, distance: 8.0
click at [169, 125] on div at bounding box center [248, 51] width 496 height 522
drag, startPoint x: 178, startPoint y: 136, endPoint x: 178, endPoint y: 140, distance: 4.7
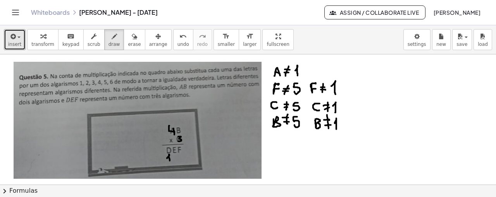
click at [178, 140] on div at bounding box center [248, 51] width 496 height 522
drag, startPoint x: 177, startPoint y: 128, endPoint x: 181, endPoint y: 133, distance: 6.6
click at [181, 133] on div at bounding box center [248, 51] width 496 height 522
drag, startPoint x: 181, startPoint y: 146, endPoint x: 180, endPoint y: 150, distance: 4.3
click at [180, 150] on div at bounding box center [248, 51] width 496 height 522
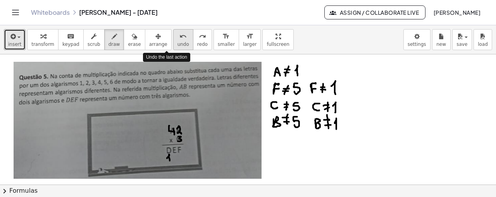
click at [178, 41] on span "undo" at bounding box center [184, 43] width 12 height 5
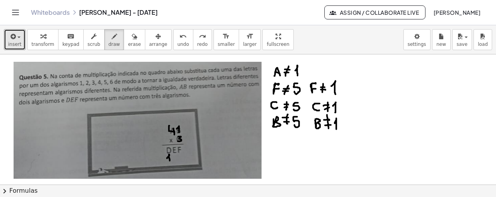
drag, startPoint x: 177, startPoint y: 128, endPoint x: 179, endPoint y: 131, distance: 4.2
click at [179, 131] on div at bounding box center [248, 51] width 496 height 522
click at [178, 41] on span "undo" at bounding box center [184, 43] width 12 height 5
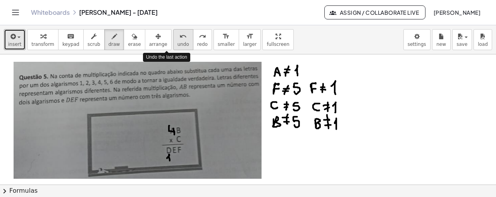
click at [178, 41] on span "undo" at bounding box center [184, 43] width 12 height 5
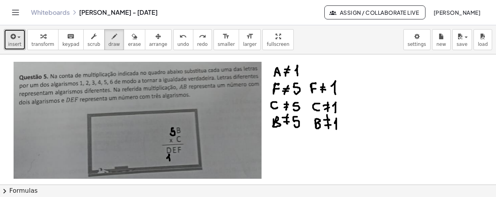
drag, startPoint x: 173, startPoint y: 127, endPoint x: 171, endPoint y: 133, distance: 6.4
click at [171, 133] on div at bounding box center [248, 51] width 496 height 522
drag, startPoint x: 178, startPoint y: 136, endPoint x: 178, endPoint y: 141, distance: 4.7
click at [178, 141] on div at bounding box center [248, 51] width 496 height 522
drag, startPoint x: 180, startPoint y: 126, endPoint x: 181, endPoint y: 132, distance: 5.6
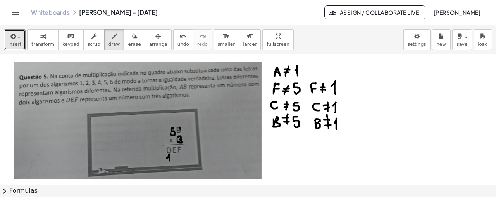
click at [181, 132] on div at bounding box center [248, 51] width 496 height 522
drag, startPoint x: 180, startPoint y: 129, endPoint x: 178, endPoint y: 125, distance: 4.5
click at [178, 125] on div at bounding box center [248, 51] width 496 height 522
drag, startPoint x: 178, startPoint y: 148, endPoint x: 184, endPoint y: 154, distance: 7.7
click at [184, 154] on div at bounding box center [248, 51] width 496 height 522
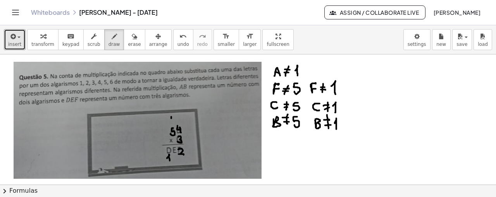
click at [172, 119] on div at bounding box center [248, 51] width 496 height 522
click at [175, 152] on div at bounding box center [248, 51] width 496 height 522
click at [128, 36] on div "button" at bounding box center [134, 35] width 13 height 9
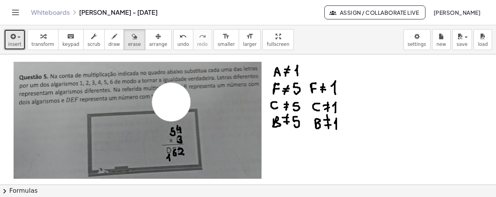
click at [171, 101] on div at bounding box center [248, 51] width 496 height 522
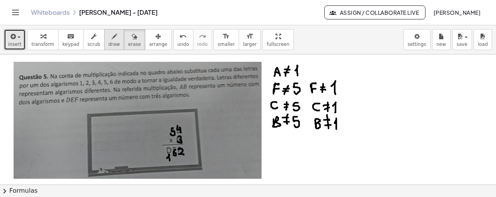
click at [104, 37] on button "draw" at bounding box center [114, 39] width 20 height 21
click at [173, 138] on div at bounding box center [248, 51] width 496 height 522
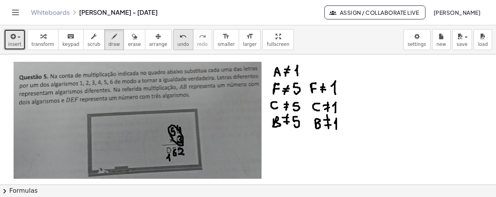
click at [179, 38] on icon "undo" at bounding box center [182, 36] width 7 height 9
click at [105, 86] on div at bounding box center [248, 51] width 496 height 522
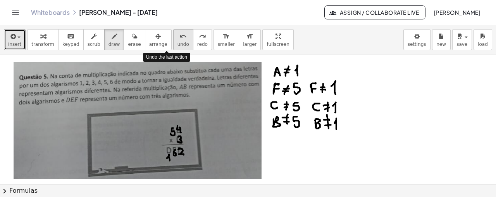
click at [179, 38] on icon "undo" at bounding box center [182, 36] width 7 height 9
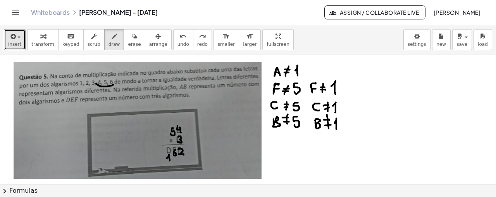
drag, startPoint x: 96, startPoint y: 83, endPoint x: 114, endPoint y: 83, distance: 17.5
click at [114, 83] on div at bounding box center [248, 51] width 496 height 522
click at [179, 38] on icon "undo" at bounding box center [182, 36] width 7 height 9
drag, startPoint x: 171, startPoint y: 147, endPoint x: 167, endPoint y: 153, distance: 7.3
click at [167, 153] on div at bounding box center [248, 51] width 496 height 522
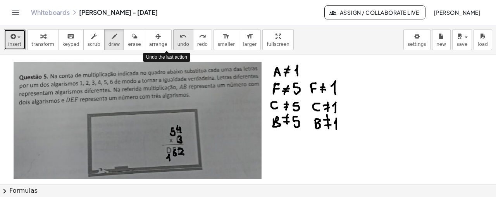
click at [178, 42] on span "undo" at bounding box center [184, 43] width 12 height 5
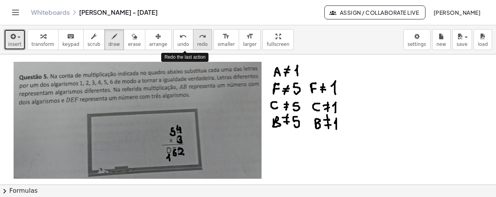
click at [197, 41] on span "redo" at bounding box center [202, 43] width 10 height 5
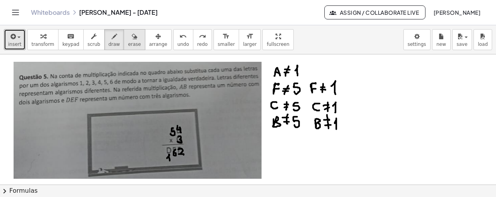
click at [128, 31] on div "button" at bounding box center [134, 35] width 13 height 9
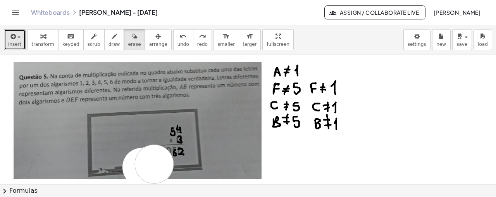
drag, startPoint x: 142, startPoint y: 166, endPoint x: 154, endPoint y: 163, distance: 12.8
click at [154, 163] on div at bounding box center [248, 51] width 496 height 522
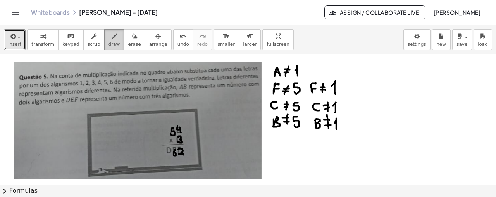
click at [112, 34] on icon "button" at bounding box center [114, 36] width 5 height 9
drag, startPoint x: 167, startPoint y: 150, endPoint x: 169, endPoint y: 154, distance: 4.4
click at [169, 154] on div at bounding box center [248, 51] width 496 height 522
click at [109, 37] on div "button" at bounding box center [115, 35] width 12 height 9
click at [132, 39] on icon "button" at bounding box center [134, 36] width 5 height 9
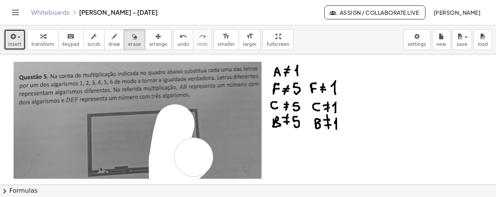
drag, startPoint x: 175, startPoint y: 123, endPoint x: 194, endPoint y: 156, distance: 38.2
click at [194, 156] on div at bounding box center [248, 51] width 496 height 522
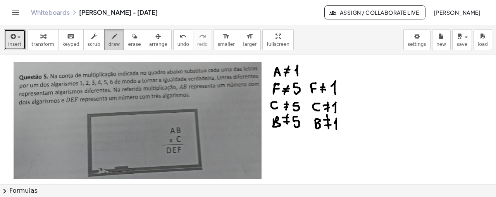
click at [112, 37] on icon "button" at bounding box center [114, 36] width 5 height 9
drag, startPoint x: 175, startPoint y: 146, endPoint x: 174, endPoint y: 152, distance: 5.6
click at [174, 152] on div at bounding box center [248, 51] width 496 height 522
drag, startPoint x: 173, startPoint y: 128, endPoint x: 174, endPoint y: 133, distance: 5.1
click at [174, 133] on div at bounding box center [248, 51] width 496 height 522
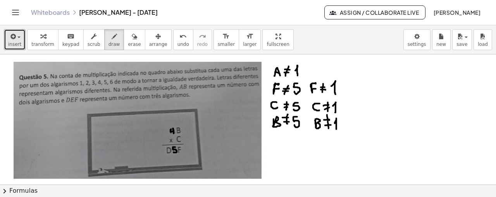
click at [171, 128] on div at bounding box center [248, 51] width 496 height 522
drag, startPoint x: 180, startPoint y: 135, endPoint x: 178, endPoint y: 140, distance: 5.6
click at [178, 140] on div at bounding box center [248, 51] width 496 height 522
drag, startPoint x: 177, startPoint y: 126, endPoint x: 177, endPoint y: 132, distance: 5.8
click at [177, 132] on div at bounding box center [248, 51] width 496 height 522
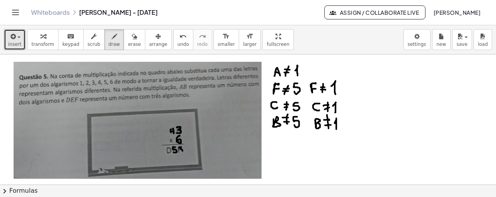
click at [180, 149] on div at bounding box center [248, 51] width 496 height 522
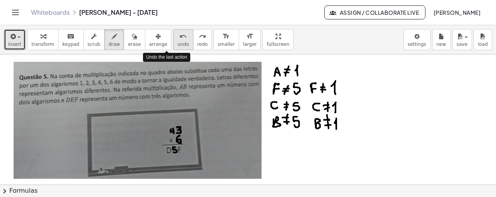
click at [178, 41] on span "undo" at bounding box center [184, 43] width 12 height 5
click at [179, 36] on icon "undo" at bounding box center [182, 36] width 7 height 9
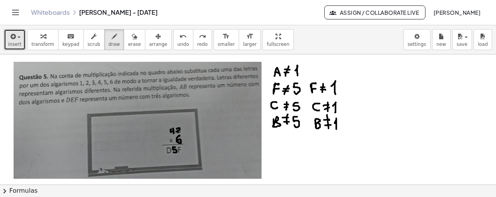
drag, startPoint x: 177, startPoint y: 128, endPoint x: 180, endPoint y: 131, distance: 4.9
click at [180, 131] on div at bounding box center [248, 51] width 496 height 522
click at [179, 40] on icon "undo" at bounding box center [182, 36] width 7 height 9
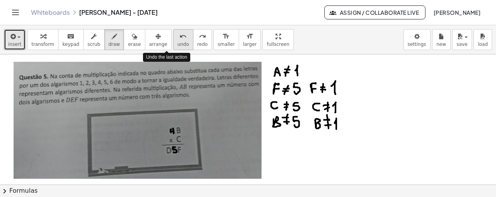
click at [179, 40] on icon "undo" at bounding box center [182, 36] width 7 height 9
click at [178, 42] on span "undo" at bounding box center [184, 43] width 12 height 5
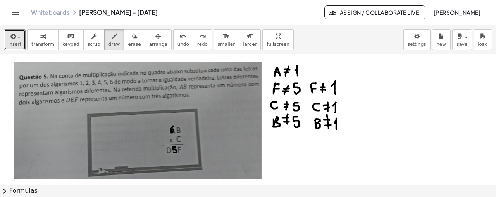
drag, startPoint x: 173, startPoint y: 125, endPoint x: 171, endPoint y: 129, distance: 4.0
click at [171, 129] on div at bounding box center [248, 51] width 496 height 522
drag, startPoint x: 180, startPoint y: 135, endPoint x: 181, endPoint y: 140, distance: 5.1
click at [181, 140] on div at bounding box center [248, 51] width 496 height 522
drag, startPoint x: 180, startPoint y: 136, endPoint x: 177, endPoint y: 133, distance: 4.4
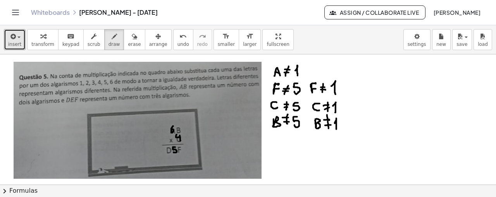
click at [177, 133] on div at bounding box center [248, 51] width 496 height 522
drag, startPoint x: 177, startPoint y: 126, endPoint x: 178, endPoint y: 132, distance: 5.9
click at [178, 132] on div at bounding box center [248, 51] width 496 height 522
drag, startPoint x: 179, startPoint y: 147, endPoint x: 182, endPoint y: 151, distance: 4.7
click at [182, 151] on div at bounding box center [248, 51] width 496 height 522
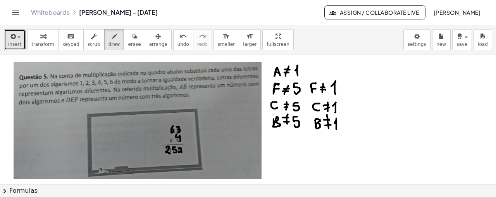
drag, startPoint x: 166, startPoint y: 147, endPoint x: 170, endPoint y: 153, distance: 7.0
click at [170, 153] on div at bounding box center [248, 51] width 496 height 522
click at [178, 44] on span "undo" at bounding box center [184, 43] width 12 height 5
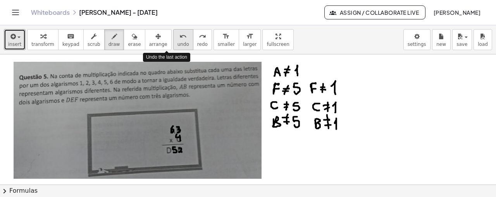
click at [178, 44] on span "undo" at bounding box center [184, 43] width 12 height 5
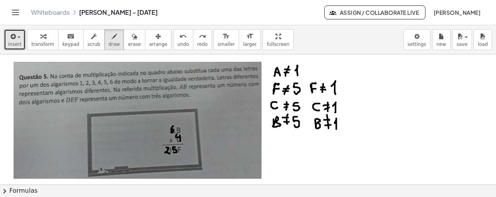
drag, startPoint x: 166, startPoint y: 147, endPoint x: 170, endPoint y: 153, distance: 7.1
click at [170, 153] on div at bounding box center [248, 51] width 496 height 522
click at [179, 35] on icon "undo" at bounding box center [182, 36] width 7 height 9
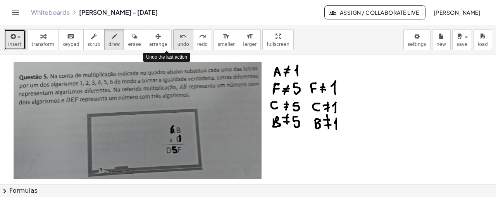
click at [179, 35] on icon "undo" at bounding box center [182, 36] width 7 height 9
click at [179, 38] on icon "undo" at bounding box center [182, 36] width 7 height 9
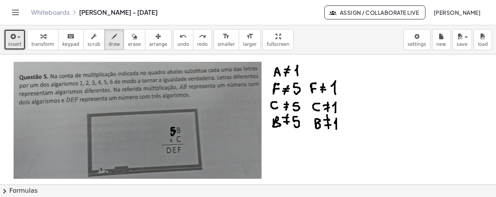
drag, startPoint x: 174, startPoint y: 127, endPoint x: 171, endPoint y: 133, distance: 6.9
click at [171, 133] on div at bounding box center [248, 51] width 496 height 522
click at [132, 40] on icon "button" at bounding box center [134, 36] width 5 height 9
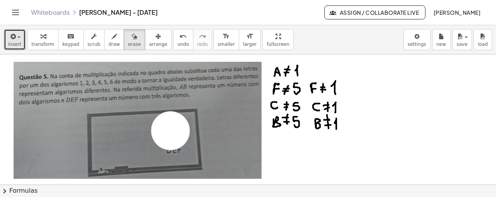
click at [171, 130] on div at bounding box center [248, 51] width 496 height 522
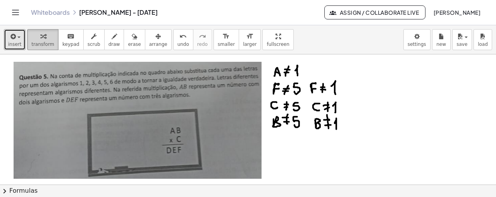
click at [44, 32] on div "button" at bounding box center [42, 35] width 23 height 9
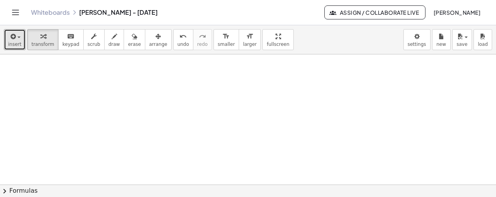
scroll to position [395, 0]
click at [19, 43] on button "insert" at bounding box center [15, 39] width 22 height 21
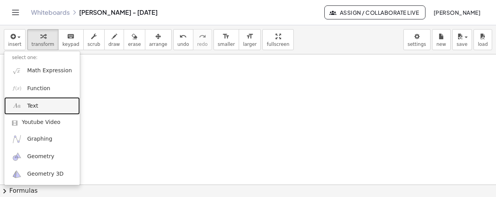
click at [50, 110] on link "Text" at bounding box center [42, 105] width 76 height 17
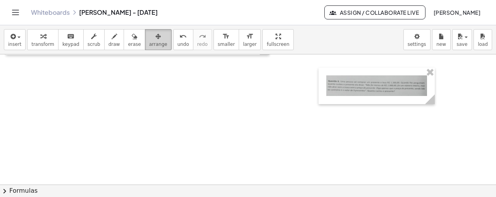
click at [155, 40] on icon "button" at bounding box center [157, 36] width 5 height 9
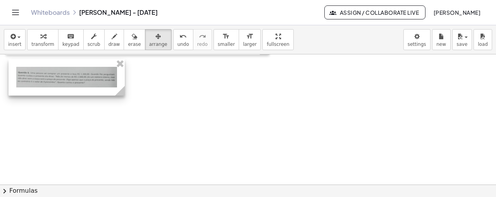
drag, startPoint x: 359, startPoint y: 75, endPoint x: 49, endPoint y: 66, distance: 310.2
click at [49, 66] on div at bounding box center [67, 77] width 116 height 36
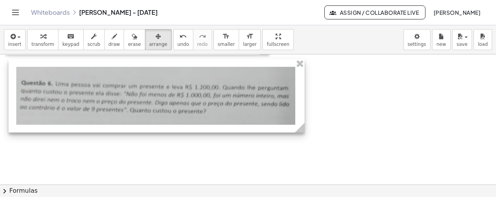
drag, startPoint x: 121, startPoint y: 94, endPoint x: 301, endPoint y: 93, distance: 179.9
click at [301, 93] on div "- +" at bounding box center [157, 95] width 296 height 73
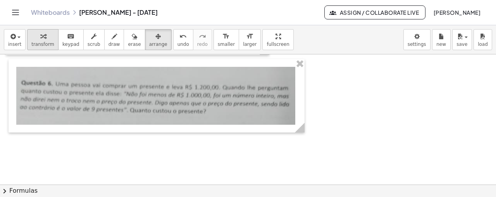
click at [40, 37] on icon "button" at bounding box center [42, 36] width 5 height 9
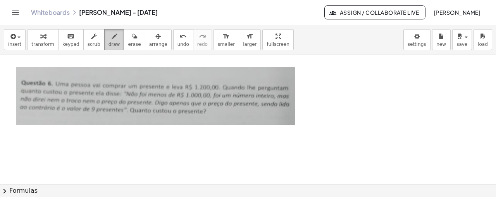
click at [109, 43] on span "draw" at bounding box center [115, 43] width 12 height 5
click at [4, 38] on button "insert" at bounding box center [15, 39] width 22 height 21
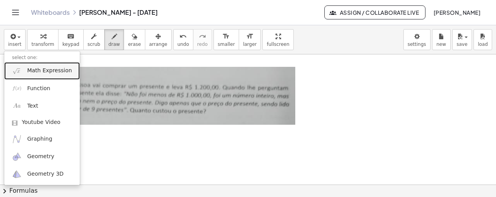
click at [38, 75] on link "Math Expression" at bounding box center [42, 70] width 76 height 17
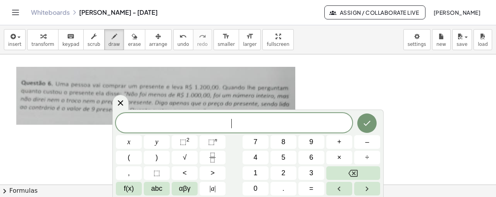
click at [243, 119] on span "​" at bounding box center [234, 123] width 236 height 11
click at [120, 103] on icon at bounding box center [120, 102] width 9 height 9
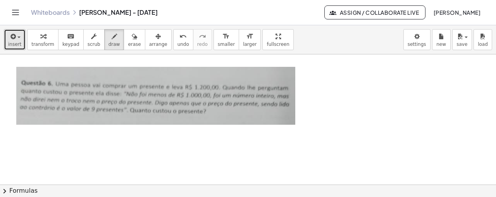
click at [16, 36] on span "button" at bounding box center [17, 36] width 2 height 5
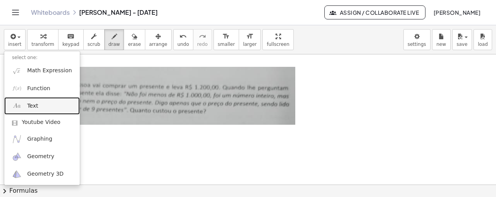
click at [48, 103] on link "Text" at bounding box center [42, 105] width 76 height 17
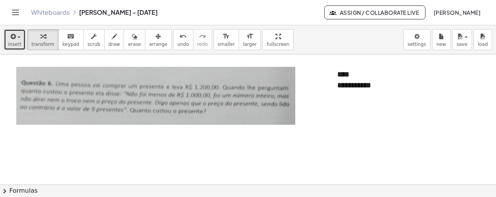
click at [14, 46] on span "insert" at bounding box center [14, 43] width 13 height 5
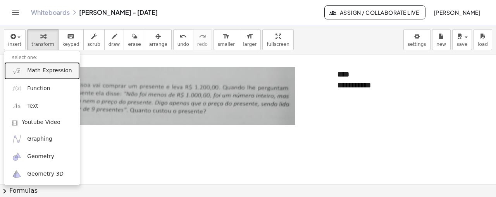
click at [40, 74] on span "Math Expression" at bounding box center [49, 71] width 45 height 8
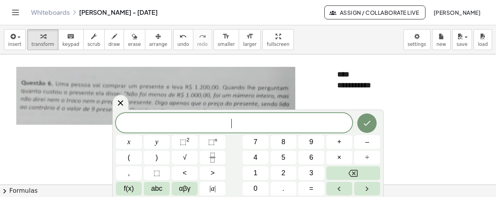
click at [274, 119] on span "​" at bounding box center [234, 123] width 236 height 11
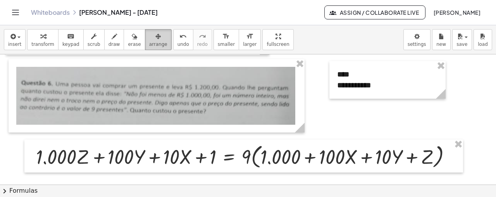
click at [149, 43] on span "arrange" at bounding box center [158, 43] width 18 height 5
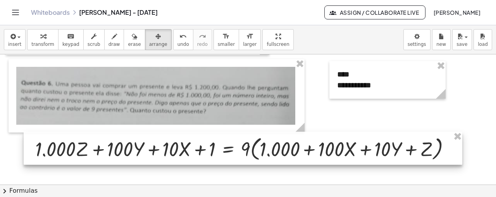
drag, startPoint x: 239, startPoint y: 169, endPoint x: 238, endPoint y: 161, distance: 7.8
click at [238, 161] on div at bounding box center [243, 147] width 439 height 33
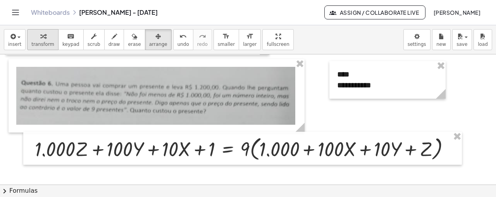
click at [40, 37] on icon "button" at bounding box center [42, 36] width 5 height 9
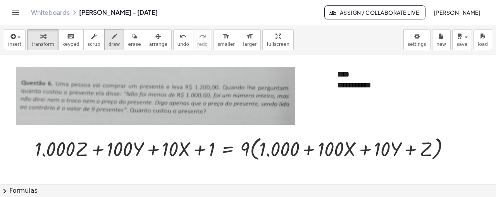
click at [109, 36] on div "button" at bounding box center [115, 35] width 12 height 9
drag, startPoint x: 336, startPoint y: 88, endPoint x: 354, endPoint y: 90, distance: 18.7
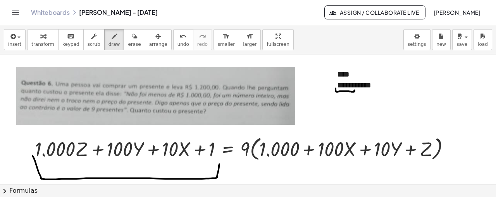
drag, startPoint x: 33, startPoint y: 155, endPoint x: 219, endPoint y: 161, distance: 187.0
drag, startPoint x: 368, startPoint y: 88, endPoint x: 391, endPoint y: 86, distance: 23.3
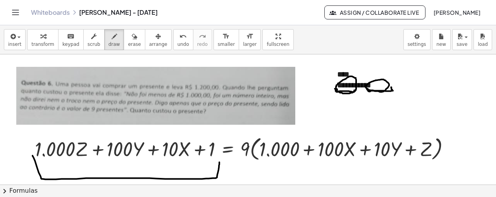
click at [174, 45] on button "undo undo" at bounding box center [183, 39] width 20 height 21
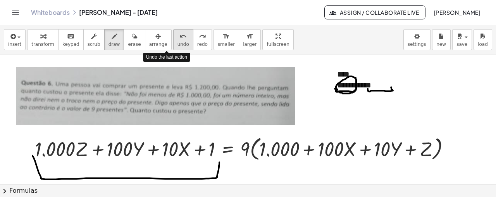
click at [174, 45] on button "undo undo" at bounding box center [183, 39] width 20 height 21
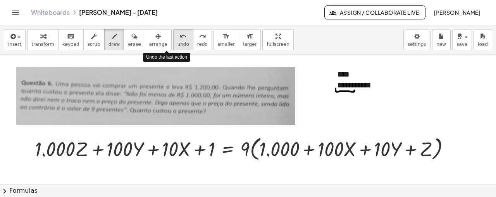
click at [174, 45] on button "undo undo" at bounding box center [183, 39] width 20 height 21
click at [179, 38] on icon "undo" at bounding box center [182, 36] width 7 height 9
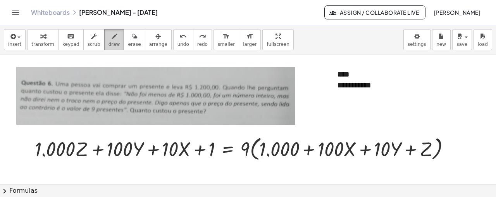
click at [112, 39] on icon "button" at bounding box center [114, 36] width 5 height 9
drag, startPoint x: 335, startPoint y: 87, endPoint x: 355, endPoint y: 88, distance: 19.8
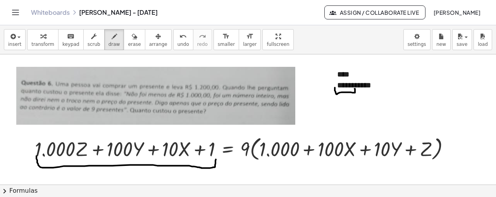
drag, startPoint x: 36, startPoint y: 155, endPoint x: 217, endPoint y: 156, distance: 180.3
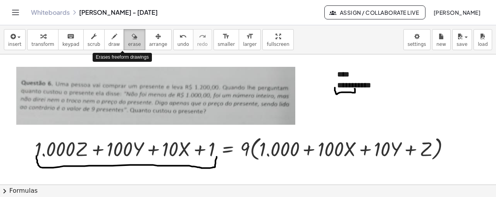
click at [128, 43] on span "erase" at bounding box center [134, 43] width 13 height 5
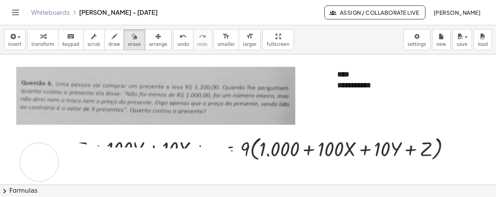
drag, startPoint x: 215, startPoint y: 160, endPoint x: 38, endPoint y: 162, distance: 176.8
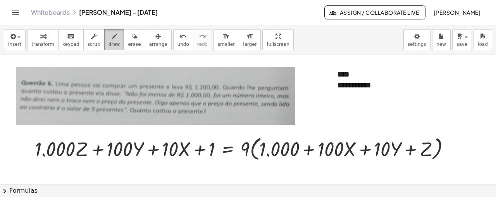
click at [109, 38] on button "draw" at bounding box center [114, 39] width 20 height 21
click at [33, 40] on button "transform" at bounding box center [42, 39] width 31 height 21
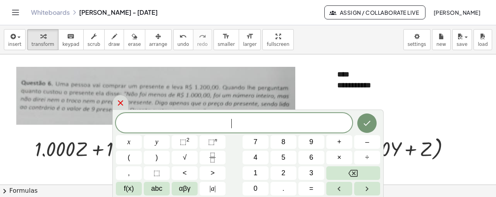
click at [117, 102] on icon at bounding box center [120, 102] width 9 height 9
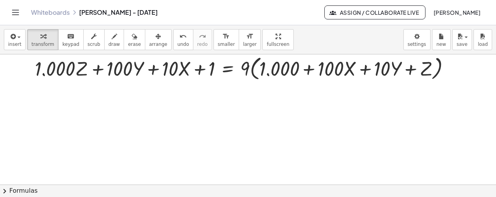
scroll to position [481, 0]
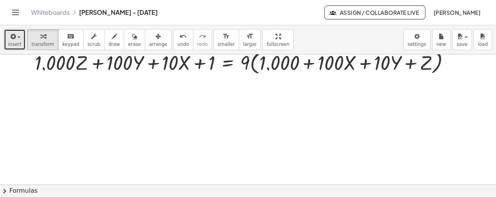
click at [11, 47] on button "insert" at bounding box center [15, 39] width 22 height 21
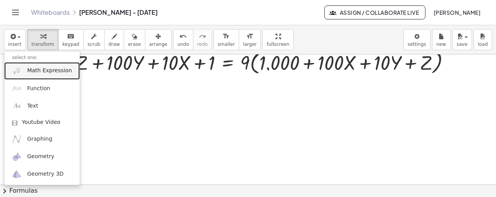
click at [40, 72] on span "Math Expression" at bounding box center [49, 71] width 45 height 8
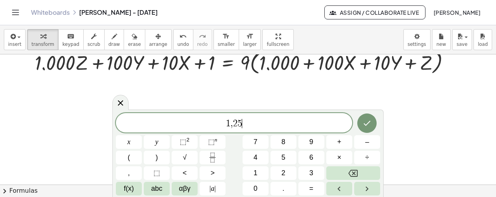
drag, startPoint x: 257, startPoint y: 122, endPoint x: 216, endPoint y: 128, distance: 41.0
click at [216, 128] on span "1 , 2 5 ​" at bounding box center [234, 123] width 236 height 11
click at [126, 106] on div at bounding box center [120, 102] width 16 height 15
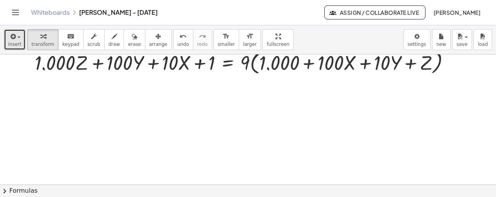
click at [16, 44] on span "insert" at bounding box center [14, 43] width 13 height 5
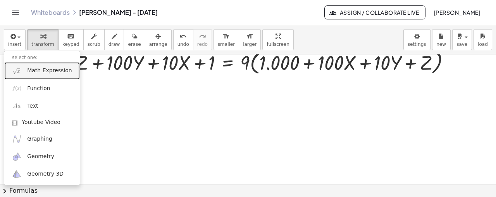
click at [50, 78] on link "Math Expression" at bounding box center [42, 70] width 76 height 17
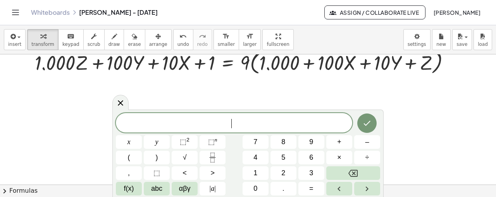
click at [263, 120] on span "​" at bounding box center [234, 123] width 236 height 11
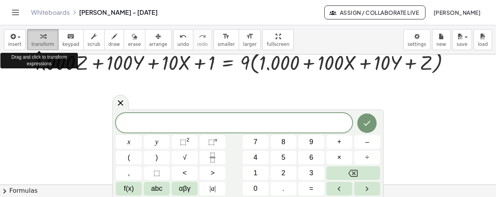
click at [31, 36] on div "button" at bounding box center [42, 35] width 23 height 9
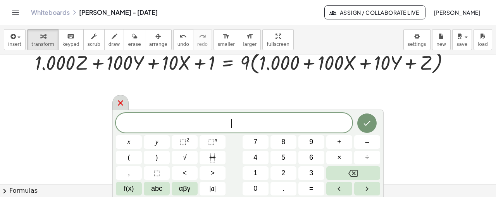
click at [123, 104] on icon at bounding box center [120, 102] width 9 height 9
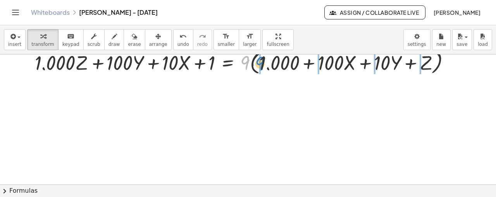
drag, startPoint x: 247, startPoint y: 63, endPoint x: 262, endPoint y: 64, distance: 14.8
click at [262, 64] on div at bounding box center [245, 61] width 429 height 29
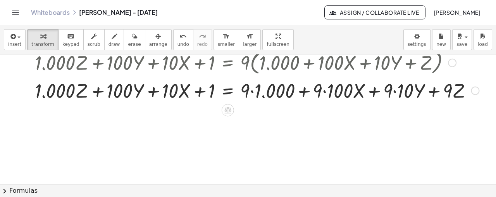
click at [253, 91] on div at bounding box center [257, 89] width 452 height 26
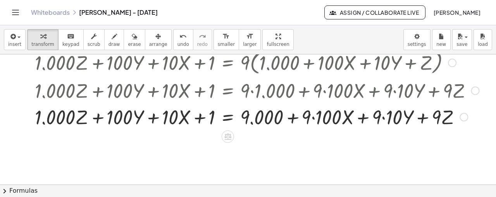
click at [313, 119] on div at bounding box center [257, 116] width 452 height 26
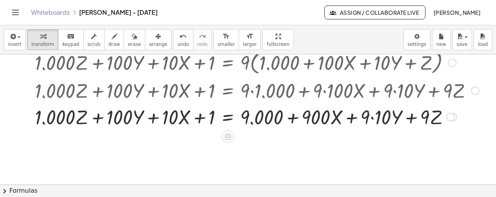
click at [374, 118] on div at bounding box center [257, 116] width 452 height 26
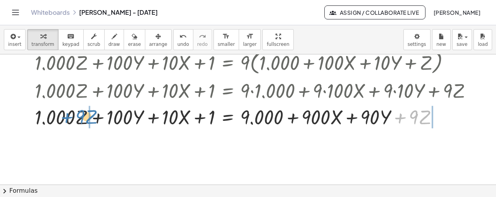
drag, startPoint x: 400, startPoint y: 117, endPoint x: 67, endPoint y: 117, distance: 333.4
click at [67, 117] on div at bounding box center [257, 116] width 452 height 26
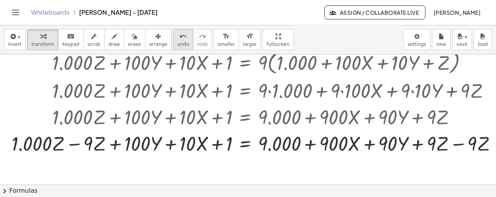
click at [179, 33] on icon "undo" at bounding box center [182, 36] width 7 height 9
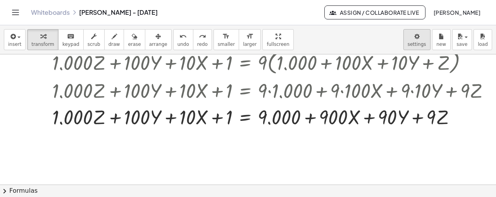
click at [423, 35] on body "**********" at bounding box center [248, 98] width 496 height 197
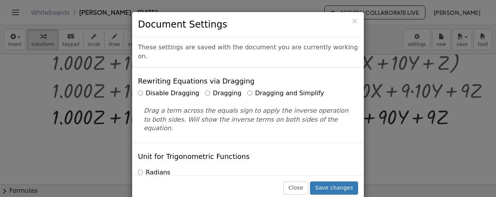
click at [277, 89] on label "Dragging and Simplify" at bounding box center [285, 93] width 77 height 9
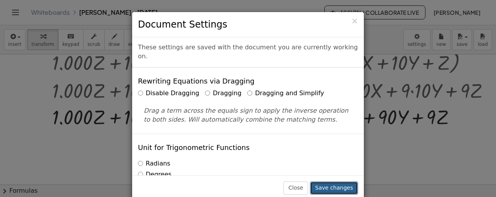
click at [335, 190] on button "Save changes" at bounding box center [334, 187] width 48 height 13
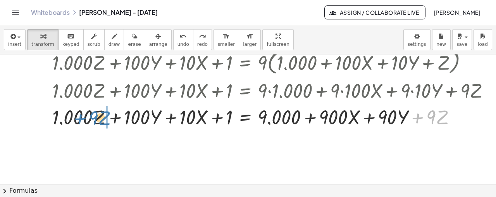
drag, startPoint x: 417, startPoint y: 116, endPoint x: 82, endPoint y: 118, distance: 335.7
click at [82, 118] on div at bounding box center [274, 116] width 452 height 26
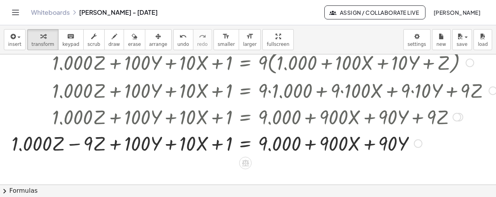
click at [75, 142] on div at bounding box center [254, 142] width 493 height 26
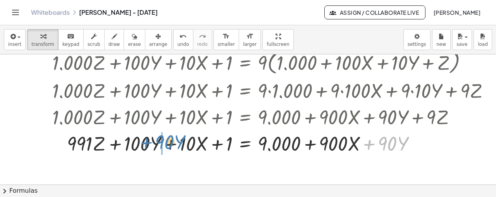
drag, startPoint x: 371, startPoint y: 144, endPoint x: 148, endPoint y: 143, distance: 222.9
click at [148, 143] on div at bounding box center [274, 142] width 452 height 26
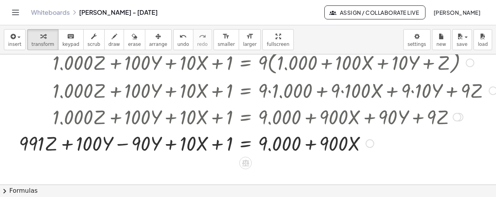
click at [119, 143] on div at bounding box center [258, 142] width 486 height 26
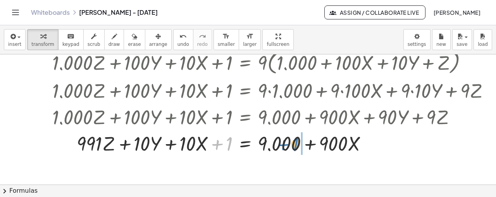
drag, startPoint x: 218, startPoint y: 146, endPoint x: 285, endPoint y: 147, distance: 66.7
click at [285, 147] on div at bounding box center [274, 142] width 452 height 26
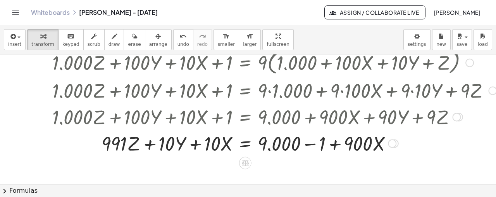
click at [310, 144] on div at bounding box center [274, 142] width 452 height 26
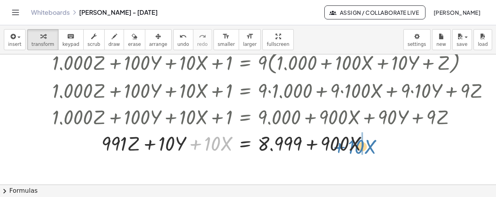
drag, startPoint x: 195, startPoint y: 144, endPoint x: 340, endPoint y: 147, distance: 144.2
click at [340, 147] on div at bounding box center [274, 142] width 452 height 26
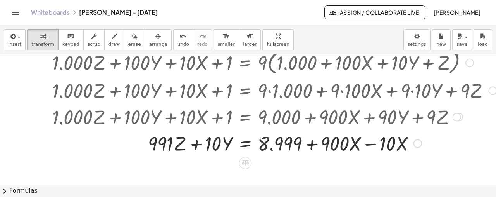
click at [376, 144] on div at bounding box center [274, 142] width 452 height 26
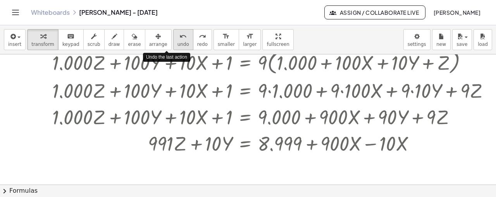
click at [179, 32] on icon "undo" at bounding box center [182, 36] width 7 height 9
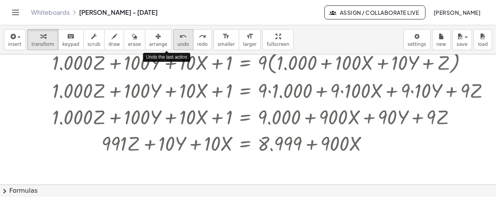
click at [179, 32] on icon "undo" at bounding box center [182, 36] width 7 height 9
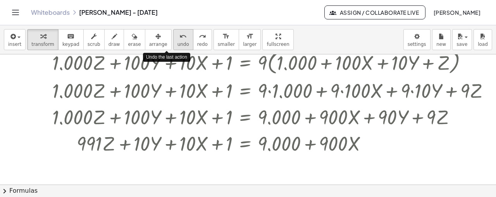
click at [179, 32] on icon "undo" at bounding box center [182, 36] width 7 height 9
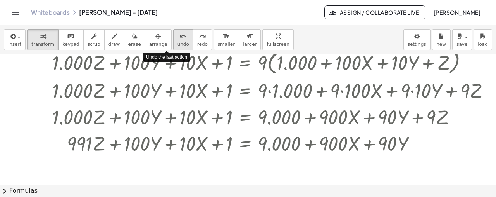
click at [179, 32] on icon "undo" at bounding box center [182, 36] width 7 height 9
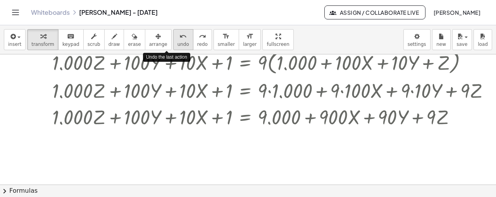
click at [179, 32] on icon "undo" at bounding box center [182, 36] width 7 height 9
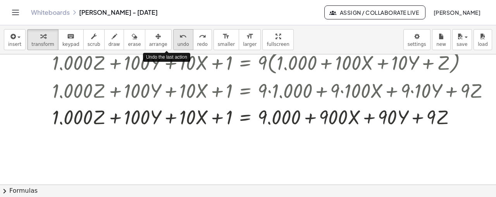
click at [179, 32] on icon "undo" at bounding box center [182, 36] width 7 height 9
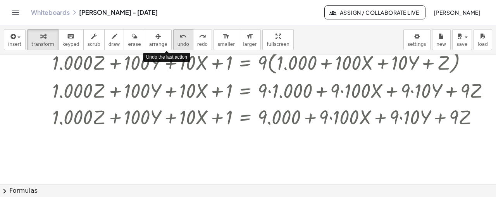
click at [179, 32] on icon "undo" at bounding box center [182, 36] width 7 height 9
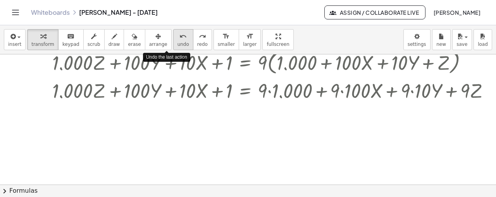
click at [179, 32] on icon "undo" at bounding box center [182, 36] width 7 height 9
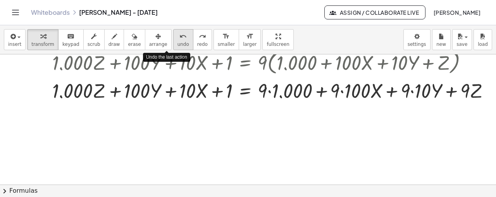
click at [179, 32] on icon "undo" at bounding box center [182, 36] width 7 height 9
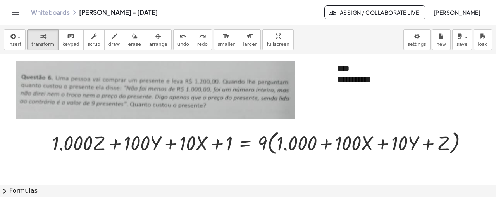
scroll to position [403, 0]
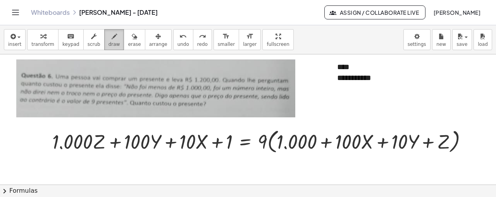
click at [109, 33] on div "button" at bounding box center [115, 35] width 12 height 9
drag, startPoint x: 430, startPoint y: 67, endPoint x: 432, endPoint y: 72, distance: 5.9
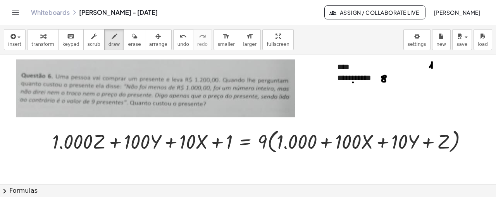
drag, startPoint x: 436, startPoint y: 62, endPoint x: 443, endPoint y: 69, distance: 9.9
click at [179, 39] on icon "undo" at bounding box center [182, 36] width 7 height 9
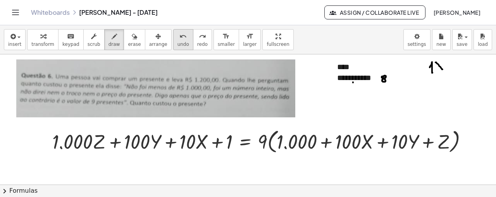
click at [179, 39] on icon "undo" at bounding box center [182, 36] width 7 height 9
click at [179, 40] on icon "undo" at bounding box center [182, 36] width 7 height 9
drag, startPoint x: 407, startPoint y: 83, endPoint x: 408, endPoint y: 88, distance: 5.2
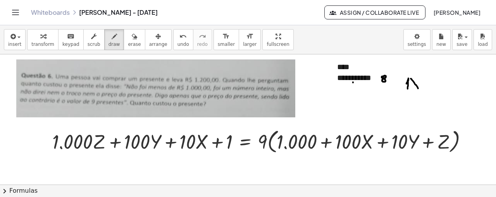
drag, startPoint x: 411, startPoint y: 78, endPoint x: 419, endPoint y: 88, distance: 12.4
drag, startPoint x: 418, startPoint y: 78, endPoint x: 413, endPoint y: 90, distance: 12.7
drag, startPoint x: 430, startPoint y: 79, endPoint x: 426, endPoint y: 88, distance: 9.4
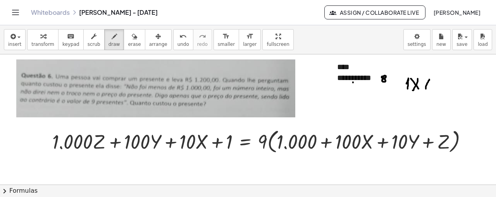
drag, startPoint x: 423, startPoint y: 77, endPoint x: 427, endPoint y: 83, distance: 7.5
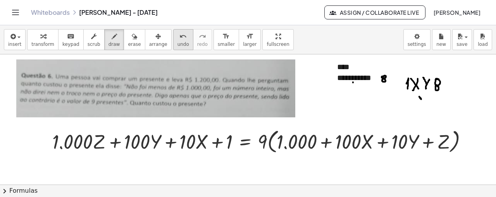
click at [178, 45] on span "undo" at bounding box center [184, 43] width 12 height 5
drag, startPoint x: 438, startPoint y: 96, endPoint x: 433, endPoint y: 102, distance: 8.3
drag, startPoint x: 405, startPoint y: 111, endPoint x: 453, endPoint y: 111, distance: 47.3
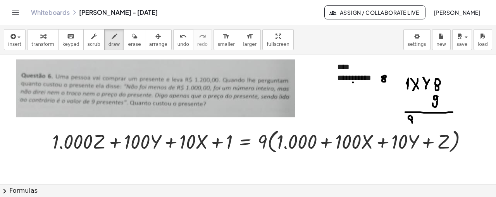
drag, startPoint x: 424, startPoint y: 119, endPoint x: 420, endPoint y: 128, distance: 9.7
drag, startPoint x: 419, startPoint y: 118, endPoint x: 421, endPoint y: 122, distance: 4.9
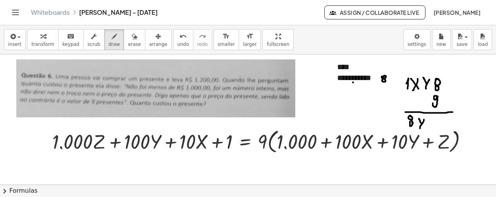
drag, startPoint x: 428, startPoint y: 119, endPoint x: 433, endPoint y: 125, distance: 7.2
drag, startPoint x: 433, startPoint y: 118, endPoint x: 429, endPoint y: 124, distance: 7.8
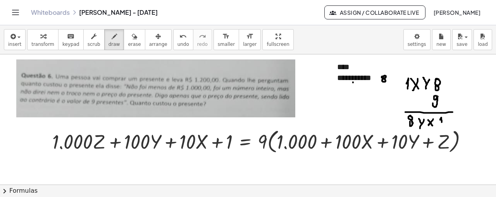
drag, startPoint x: 440, startPoint y: 119, endPoint x: 442, endPoint y: 125, distance: 6.4
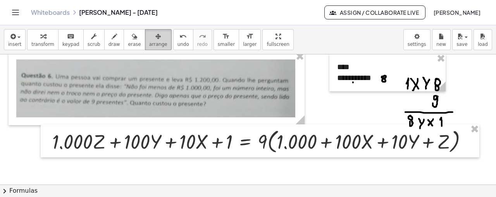
click at [149, 42] on span "arrange" at bounding box center [158, 43] width 18 height 5
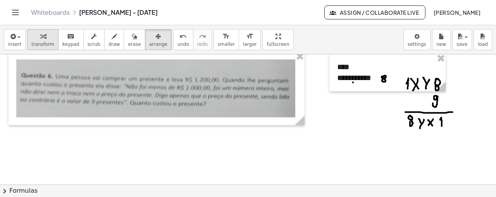
click at [44, 38] on div "button" at bounding box center [42, 35] width 23 height 9
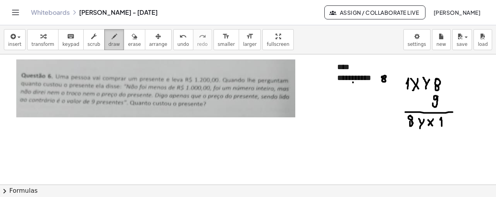
click at [112, 40] on icon "button" at bounding box center [114, 36] width 5 height 9
drag, startPoint x: 405, startPoint y: 69, endPoint x: 406, endPoint y: 73, distance: 4.9
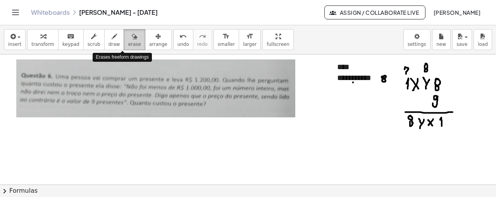
click at [128, 41] on span "erase" at bounding box center [134, 43] width 13 height 5
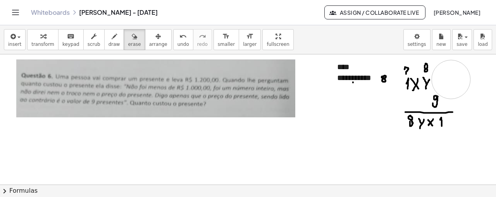
drag, startPoint x: 468, startPoint y: 72, endPoint x: 451, endPoint y: 79, distance: 18.4
drag, startPoint x: 373, startPoint y: 141, endPoint x: 400, endPoint y: 131, distance: 28.8
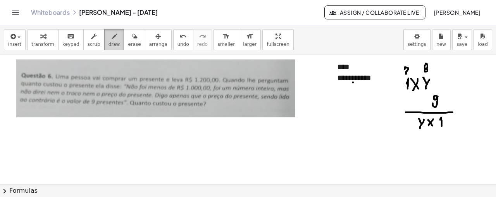
click at [109, 40] on div "button" at bounding box center [115, 35] width 12 height 9
drag, startPoint x: 385, startPoint y: 75, endPoint x: 381, endPoint y: 80, distance: 6.5
drag, startPoint x: 437, startPoint y: 79, endPoint x: 435, endPoint y: 86, distance: 7.2
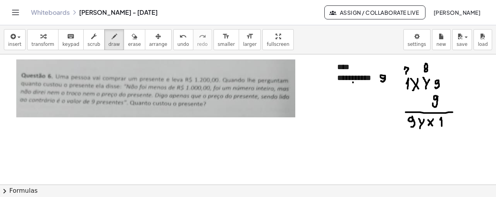
drag, startPoint x: 412, startPoint y: 117, endPoint x: 411, endPoint y: 126, distance: 9.3
click at [132, 39] on icon "button" at bounding box center [134, 36] width 5 height 9
drag, startPoint x: 388, startPoint y: 57, endPoint x: 398, endPoint y: 59, distance: 9.9
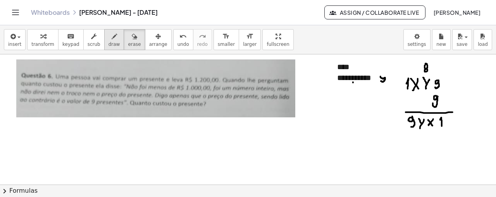
click at [112, 34] on icon "button" at bounding box center [114, 36] width 5 height 9
drag, startPoint x: 385, startPoint y: 76, endPoint x: 381, endPoint y: 76, distance: 3.9
click at [21, 39] on button "insert" at bounding box center [15, 39] width 22 height 21
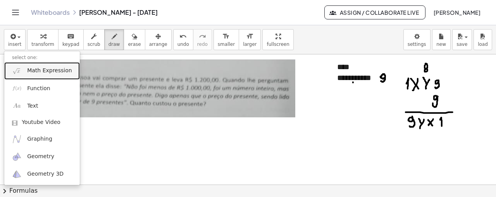
click at [44, 71] on span "Math Expression" at bounding box center [49, 71] width 45 height 8
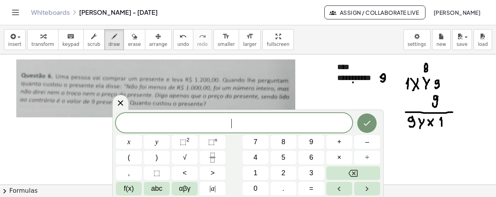
click at [238, 122] on span "​" at bounding box center [234, 123] width 236 height 11
click at [120, 101] on icon at bounding box center [120, 102] width 9 height 9
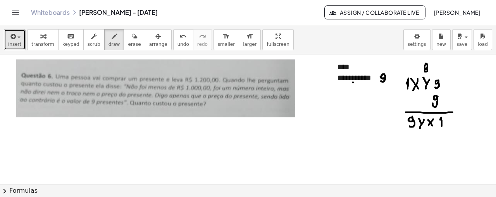
click at [10, 34] on icon "button" at bounding box center [12, 36] width 7 height 9
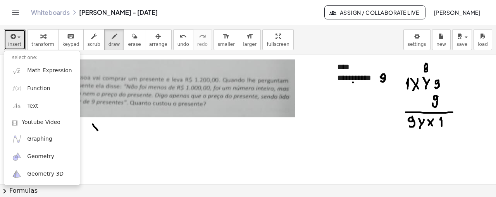
drag, startPoint x: 93, startPoint y: 123, endPoint x: 98, endPoint y: 130, distance: 8.5
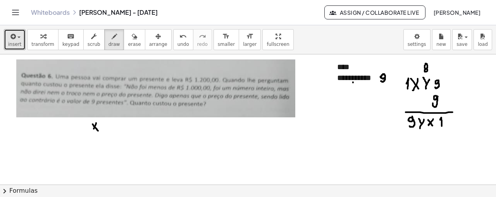
drag, startPoint x: 96, startPoint y: 122, endPoint x: 94, endPoint y: 128, distance: 6.6
drag, startPoint x: 102, startPoint y: 126, endPoint x: 108, endPoint y: 126, distance: 5.8
drag, startPoint x: 103, startPoint y: 124, endPoint x: 108, endPoint y: 124, distance: 4.7
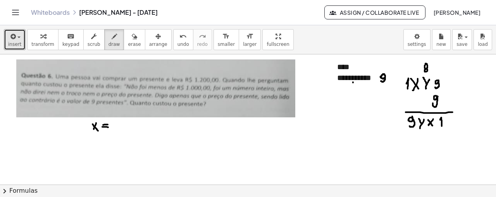
drag, startPoint x: 149, startPoint y: 124, endPoint x: 156, endPoint y: 133, distance: 11.0
drag, startPoint x: 154, startPoint y: 124, endPoint x: 150, endPoint y: 133, distance: 9.0
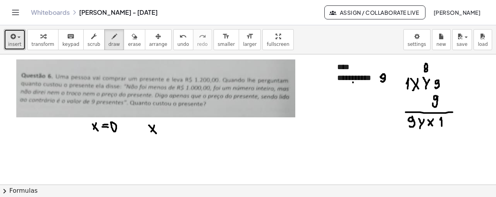
drag, startPoint x: 161, startPoint y: 131, endPoint x: 168, endPoint y: 131, distance: 7.0
drag, startPoint x: 172, startPoint y: 130, endPoint x: 178, endPoint y: 137, distance: 9.3
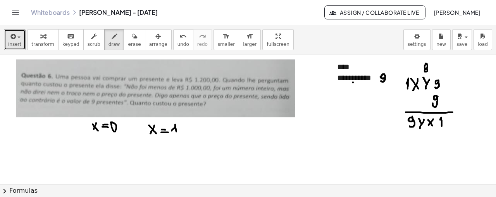
drag, startPoint x: 431, startPoint y: 131, endPoint x: 433, endPoint y: 136, distance: 5.8
drag, startPoint x: 413, startPoint y: 67, endPoint x: 415, endPoint y: 73, distance: 7.0
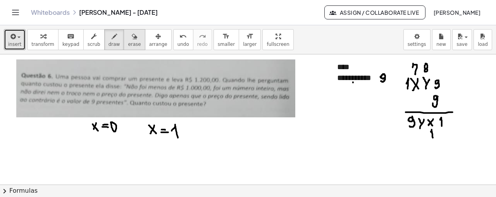
click at [128, 41] on span "erase" at bounding box center [134, 43] width 13 height 5
drag, startPoint x: 394, startPoint y: 58, endPoint x: 402, endPoint y: 60, distance: 8.5
drag, startPoint x: 435, startPoint y: 154, endPoint x: 433, endPoint y: 147, distance: 7.8
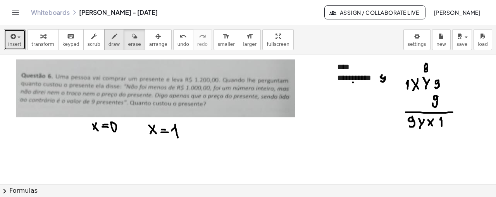
click at [109, 45] on span "draw" at bounding box center [115, 43] width 12 height 5
click at [132, 37] on icon "button" at bounding box center [134, 36] width 5 height 9
drag, startPoint x: 471, startPoint y: 63, endPoint x: 435, endPoint y: 55, distance: 36.6
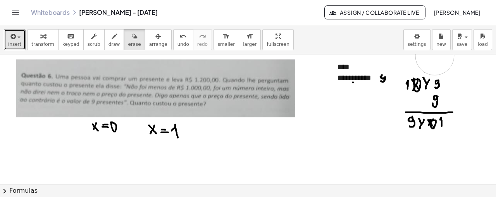
click at [112, 38] on icon "button" at bounding box center [114, 36] width 5 height 9
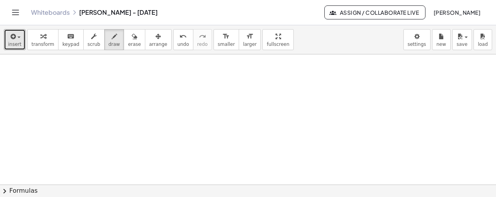
scroll to position [497, 0]
click at [22, 33] on button "insert" at bounding box center [15, 39] width 22 height 21
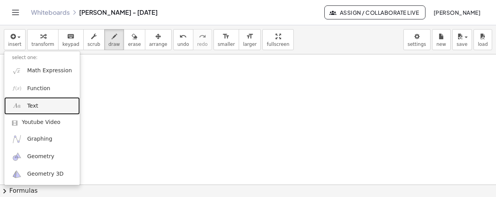
click at [51, 103] on link "Text" at bounding box center [42, 105] width 76 height 17
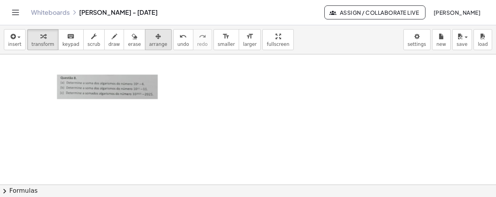
click at [149, 38] on div "button" at bounding box center [158, 35] width 18 height 9
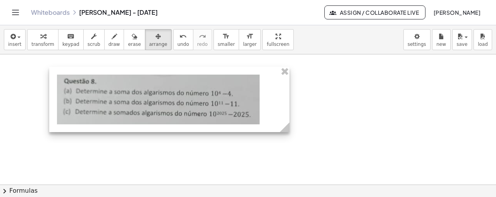
drag, startPoint x: 162, startPoint y: 105, endPoint x: 286, endPoint y: 96, distance: 124.3
click at [286, 96] on div "- +" at bounding box center [169, 99] width 240 height 65
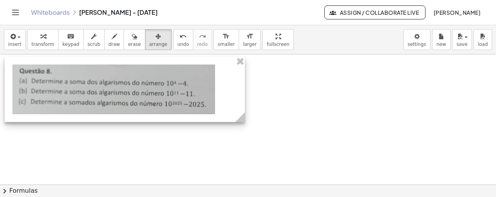
drag, startPoint x: 170, startPoint y: 95, endPoint x: 126, endPoint y: 85, distance: 45.7
click at [126, 85] on div at bounding box center [125, 89] width 240 height 65
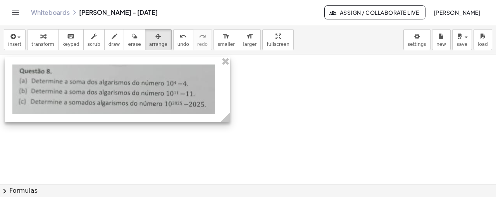
drag, startPoint x: 243, startPoint y: 118, endPoint x: 228, endPoint y: 116, distance: 14.9
click at [228, 116] on icon at bounding box center [226, 117] width 10 height 10
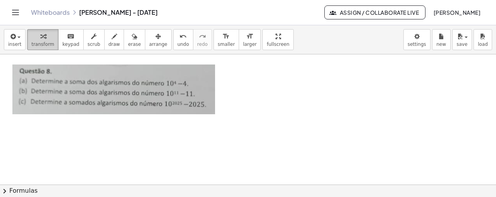
click at [33, 41] on span "transform" at bounding box center [42, 43] width 23 height 5
click at [109, 43] on span "draw" at bounding box center [115, 43] width 12 height 5
click at [40, 44] on span "transform" at bounding box center [42, 43] width 23 height 5
click at [104, 38] on button "draw" at bounding box center [114, 39] width 20 height 21
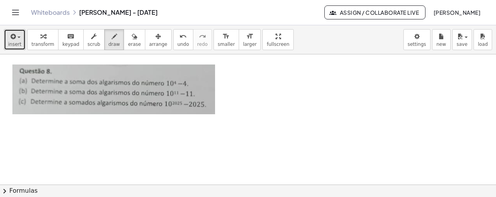
click at [16, 40] on div "button" at bounding box center [14, 35] width 13 height 9
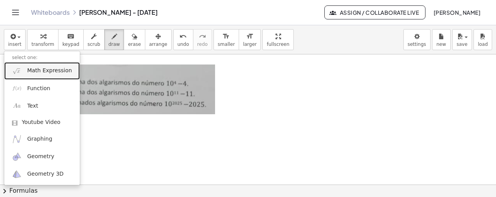
click at [52, 71] on span "Math Expression" at bounding box center [49, 71] width 45 height 8
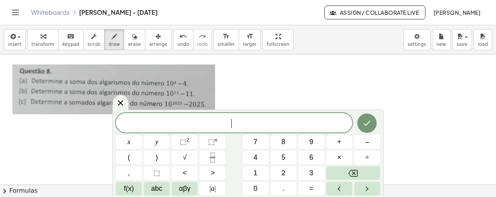
click at [259, 125] on span "​" at bounding box center [234, 123] width 236 height 11
click at [364, 122] on icon "Done" at bounding box center [366, 122] width 9 height 9
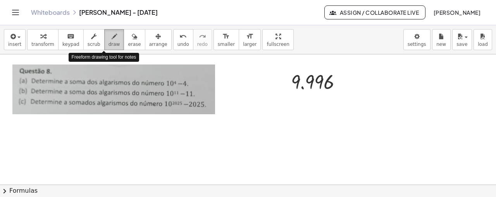
click at [112, 41] on icon "button" at bounding box center [114, 36] width 5 height 9
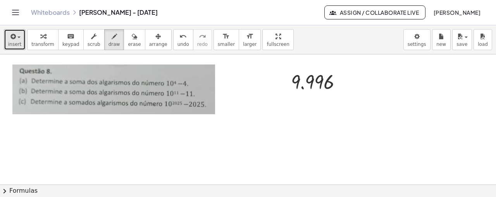
click at [13, 43] on span "insert" at bounding box center [14, 43] width 13 height 5
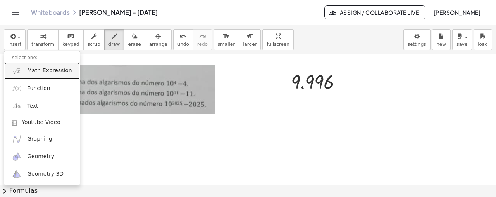
click at [60, 76] on link "Math Expression" at bounding box center [42, 70] width 76 height 17
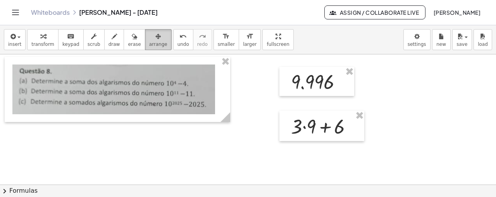
click at [149, 41] on span "arrange" at bounding box center [158, 43] width 18 height 5
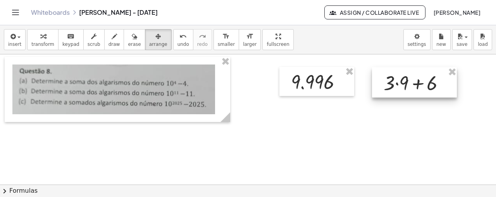
drag, startPoint x: 320, startPoint y: 138, endPoint x: 413, endPoint y: 95, distance: 102.0
click at [413, 95] on div at bounding box center [414, 82] width 85 height 30
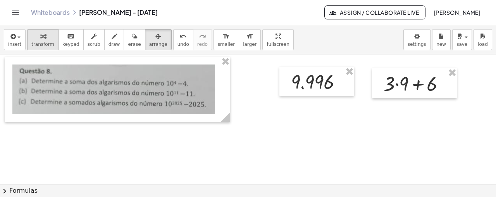
click at [44, 44] on span "transform" at bounding box center [42, 43] width 23 height 5
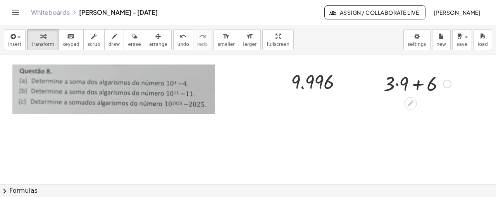
click at [449, 83] on div at bounding box center [447, 83] width 9 height 9
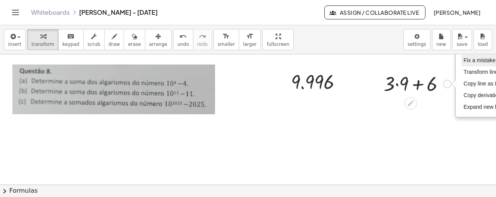
click at [467, 64] on li "Fix a mistake" at bounding box center [495, 61] width 66 height 12
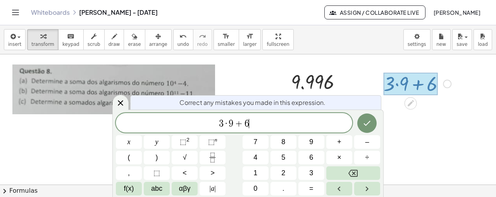
click at [250, 124] on span "3 · 9 + 6 ​" at bounding box center [234, 123] width 236 height 11
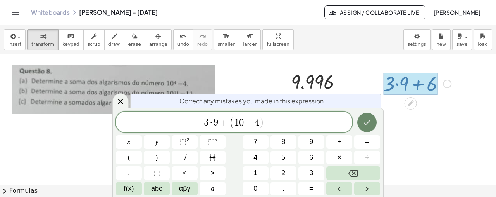
click at [360, 121] on button "Done" at bounding box center [366, 121] width 19 height 19
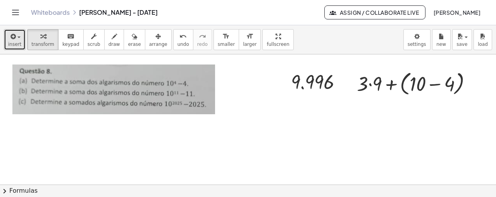
click at [21, 32] on button "insert" at bounding box center [15, 39] width 22 height 21
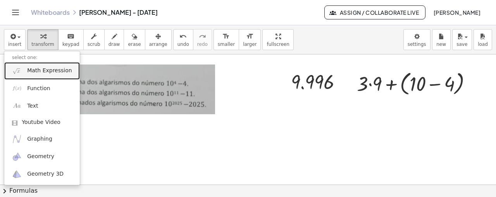
click at [46, 71] on span "Math Expression" at bounding box center [49, 71] width 45 height 8
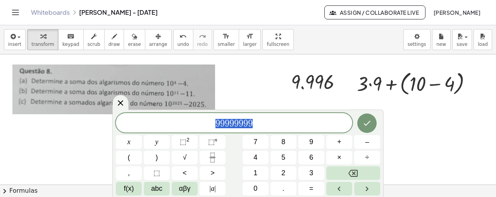
drag, startPoint x: 258, startPoint y: 124, endPoint x: 217, endPoint y: 122, distance: 41.1
click at [217, 122] on span "9 9 9 9 9 9 9 9" at bounding box center [234, 123] width 236 height 11
click at [267, 125] on span "9 9 9 9 9 9 9 9 ​" at bounding box center [234, 123] width 236 height 11
drag, startPoint x: 262, startPoint y: 123, endPoint x: 208, endPoint y: 121, distance: 54.3
click at [208, 121] on span "9 9 9 9 9 9 9 9 9 8 9" at bounding box center [234, 123] width 236 height 11
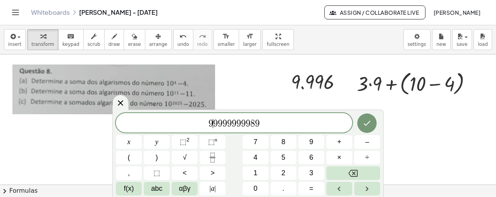
click at [212, 122] on span "9 ​ 9 9 9 9 9 9 9 9 8 9" at bounding box center [234, 123] width 236 height 11
click at [265, 118] on span "9 9 9 9 9 9 9 9 8 9 ​" at bounding box center [234, 123] width 236 height 11
click at [209, 125] on span "9 9 9 9 9 9 9 9 8 9 ​" at bounding box center [234, 123] width 236 height 11
click at [289, 120] on span "9 ​ 9 9 9 9 9 9 9 9 8 9" at bounding box center [234, 123] width 236 height 11
drag, startPoint x: 250, startPoint y: 122, endPoint x: 207, endPoint y: 122, distance: 42.6
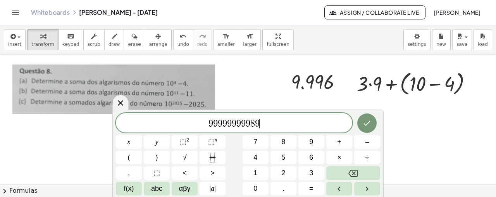
click at [294, 119] on span "9 9 9 9 9 9 9 9 9 8 9 ​" at bounding box center [234, 123] width 236 height 11
drag, startPoint x: 250, startPoint y: 124, endPoint x: 210, endPoint y: 122, distance: 40.0
click at [371, 121] on icon "Done" at bounding box center [366, 122] width 9 height 9
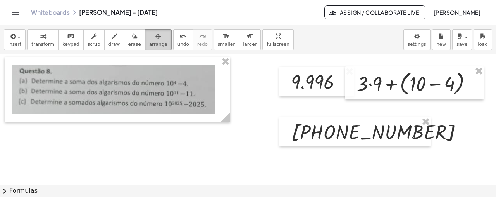
click at [149, 44] on span "arrange" at bounding box center [158, 43] width 18 height 5
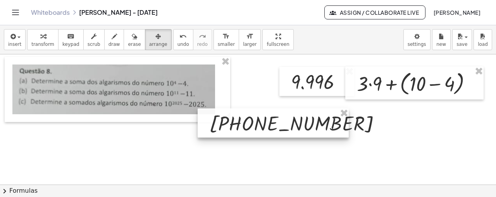
drag, startPoint x: 343, startPoint y: 124, endPoint x: 262, endPoint y: 115, distance: 82.2
click at [262, 115] on div at bounding box center [273, 122] width 151 height 29
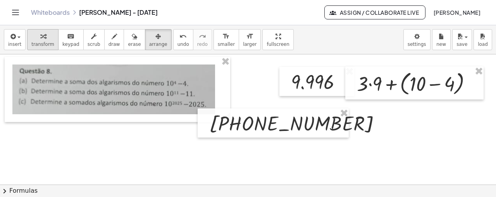
click at [40, 38] on icon "button" at bounding box center [42, 36] width 5 height 9
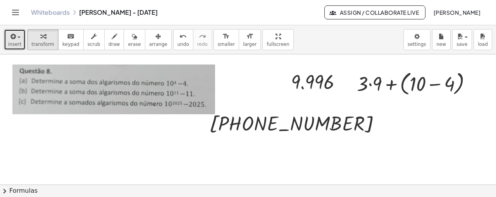
click at [16, 37] on span "button" at bounding box center [17, 36] width 2 height 5
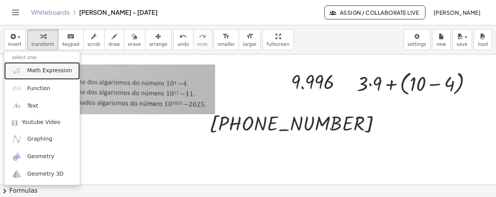
click at [58, 78] on link "Math Expression" at bounding box center [42, 70] width 76 height 17
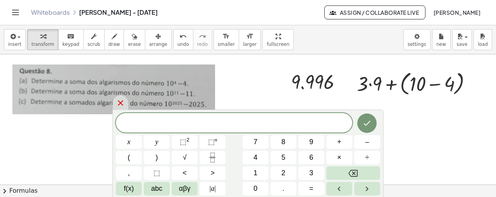
click at [116, 106] on icon at bounding box center [120, 102] width 9 height 9
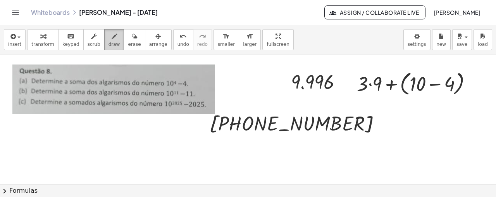
click at [111, 35] on button "draw" at bounding box center [114, 39] width 20 height 21
drag, startPoint x: 309, startPoint y: 131, endPoint x: 329, endPoint y: 129, distance: 20.2
click at [178, 38] on div "undo" at bounding box center [184, 35] width 12 height 9
click at [42, 36] on icon "button" at bounding box center [42, 36] width 5 height 9
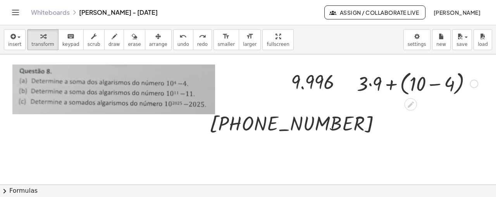
click at [469, 84] on div at bounding box center [417, 82] width 129 height 29
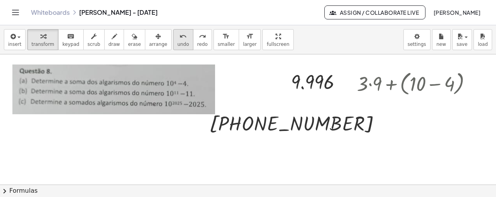
click at [179, 33] on icon "undo" at bounding box center [182, 36] width 7 height 9
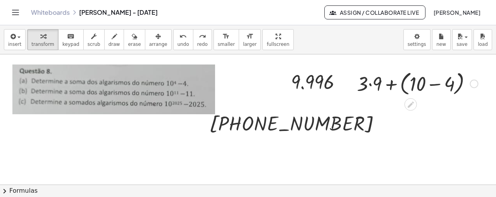
click at [471, 83] on div at bounding box center [474, 83] width 9 height 9
click at [442, 88] on div at bounding box center [417, 82] width 129 height 29
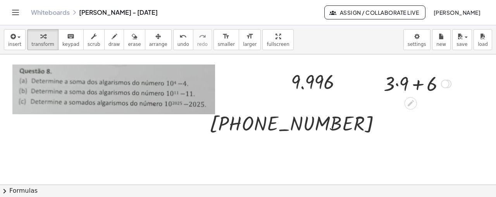
drag, startPoint x: 449, startPoint y: 112, endPoint x: 441, endPoint y: 81, distance: 31.8
click at [411, 84] on div "+ · 3 · 9 + 6 Fix a mistake Transform line Copy line as LaTeX Copy derivation a…" at bounding box center [411, 84] width 0 height 0
click at [17, 37] on span "button" at bounding box center [18, 37] width 3 height 2
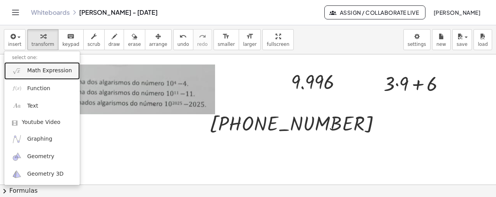
click at [49, 70] on span "Math Expression" at bounding box center [49, 71] width 45 height 8
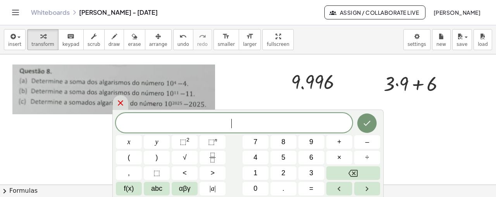
click at [125, 108] on div at bounding box center [120, 102] width 16 height 15
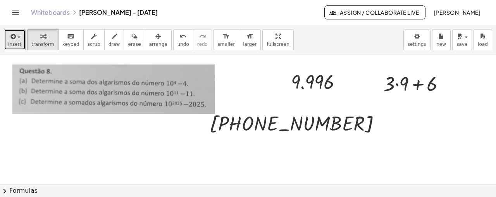
click at [12, 45] on span "insert" at bounding box center [14, 43] width 13 height 5
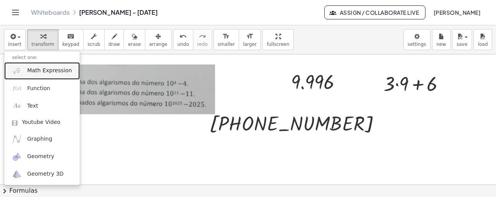
click at [62, 72] on span "Math Expression" at bounding box center [49, 71] width 45 height 8
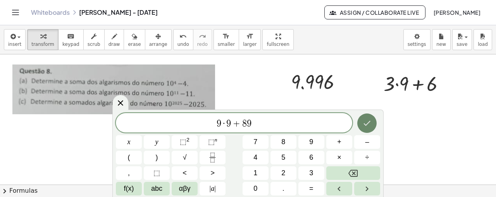
click at [365, 127] on icon "Done" at bounding box center [366, 122] width 9 height 9
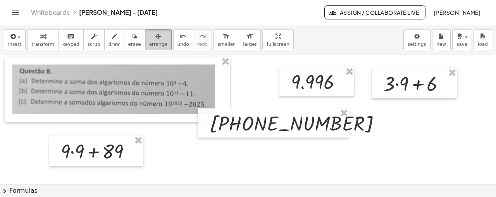
click at [149, 45] on span "arrange" at bounding box center [158, 43] width 18 height 5
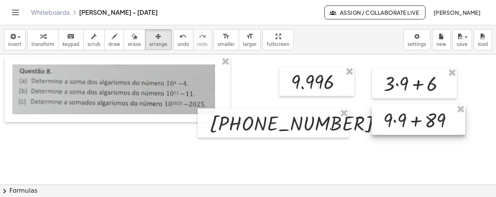
drag, startPoint x: 93, startPoint y: 148, endPoint x: 416, endPoint y: 117, distance: 324.8
click at [416, 117] on div at bounding box center [419, 119] width 94 height 30
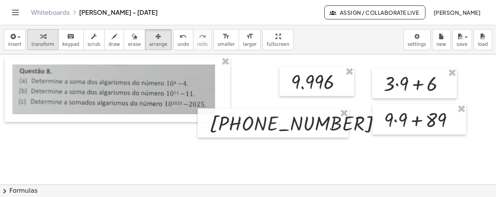
click at [40, 32] on icon "button" at bounding box center [42, 36] width 5 height 9
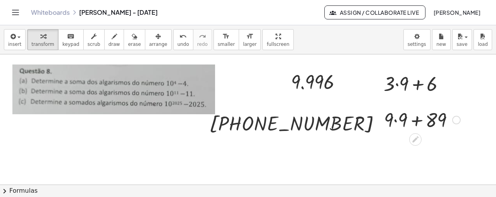
click at [456, 117] on div at bounding box center [456, 120] width 9 height 9
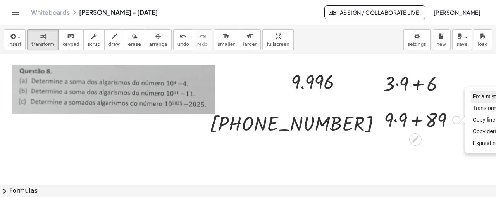
click at [477, 94] on span "Fix a mistake" at bounding box center [489, 96] width 32 height 6
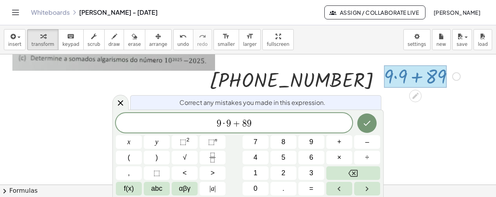
scroll to position [540, 0]
click at [245, 120] on span "8" at bounding box center [244, 123] width 5 height 9
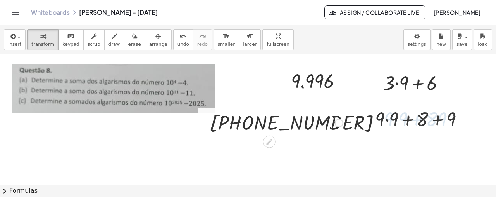
scroll to position [497, 0]
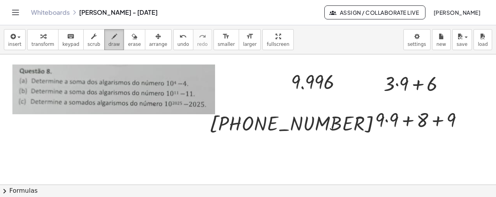
click at [104, 42] on button "draw" at bounding box center [114, 39] width 20 height 21
drag, startPoint x: 383, startPoint y: 88, endPoint x: 410, endPoint y: 89, distance: 27.1
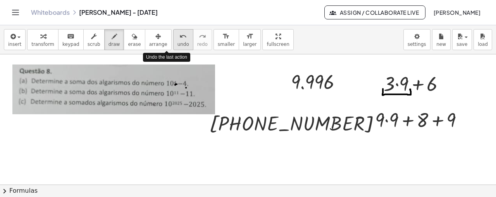
click at [179, 38] on icon "undo" at bounding box center [182, 36] width 7 height 9
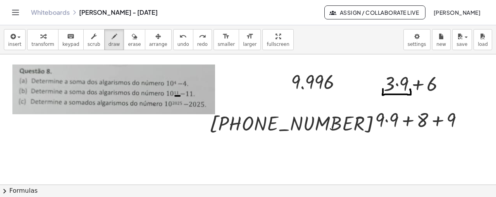
drag, startPoint x: 185, startPoint y: 96, endPoint x: 194, endPoint y: 97, distance: 8.5
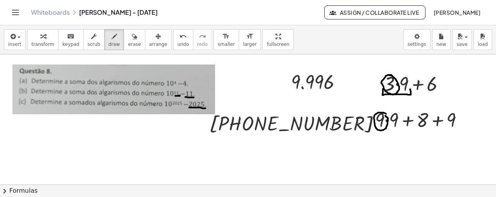
drag, startPoint x: 189, startPoint y: 107, endPoint x: 205, endPoint y: 107, distance: 16.3
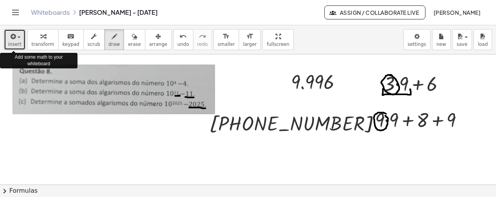
click at [11, 39] on icon "button" at bounding box center [12, 36] width 7 height 9
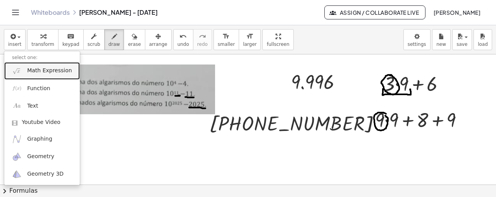
click at [40, 69] on span "Math Expression" at bounding box center [49, 71] width 45 height 8
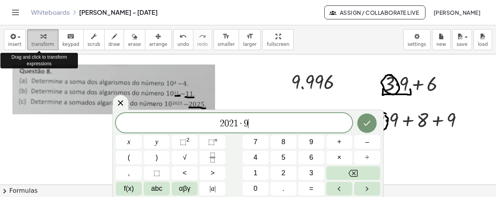
click at [29, 47] on button "transform" at bounding box center [42, 39] width 31 height 21
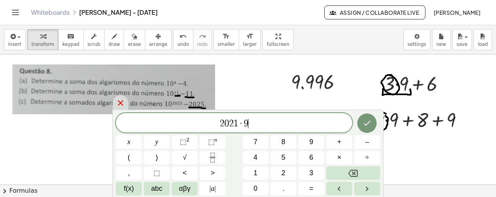
click at [124, 101] on icon at bounding box center [120, 102] width 9 height 9
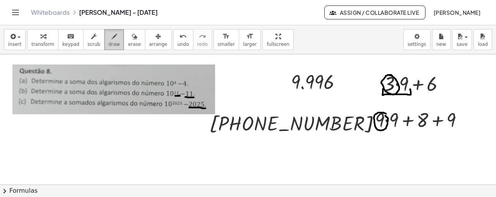
click at [112, 39] on icon "button" at bounding box center [114, 36] width 5 height 9
drag, startPoint x: 325, startPoint y: 74, endPoint x: 341, endPoint y: 78, distance: 16.7
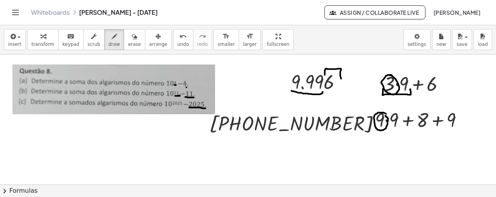
drag, startPoint x: 292, startPoint y: 90, endPoint x: 323, endPoint y: 91, distance: 31.8
drag, startPoint x: 308, startPoint y: 128, endPoint x: 209, endPoint y: 129, distance: 98.9
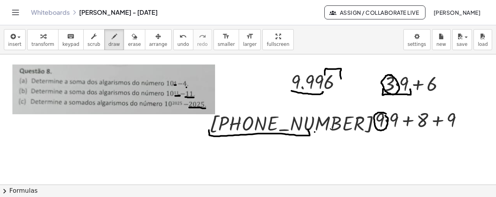
drag, startPoint x: 315, startPoint y: 131, endPoint x: 330, endPoint y: 133, distance: 15.2
drag, startPoint x: 172, startPoint y: 105, endPoint x: 182, endPoint y: 106, distance: 10.1
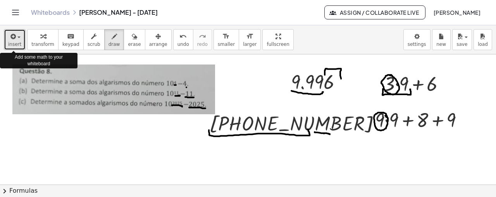
click at [11, 43] on span "insert" at bounding box center [14, 43] width 13 height 5
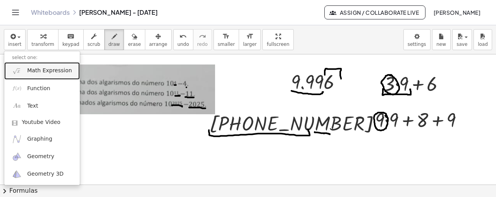
click at [46, 73] on span "Math Expression" at bounding box center [49, 71] width 45 height 8
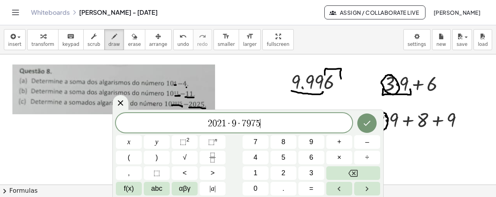
click at [239, 122] on span "·" at bounding box center [238, 123] width 5 height 9
click at [246, 124] on span "7" at bounding box center [247, 123] width 5 height 9
click at [249, 124] on span "2 0 2 1 · 9 + 7 ​ 9 7 5" at bounding box center [234, 123] width 236 height 11
click at [365, 120] on icon "Done" at bounding box center [366, 122] width 9 height 9
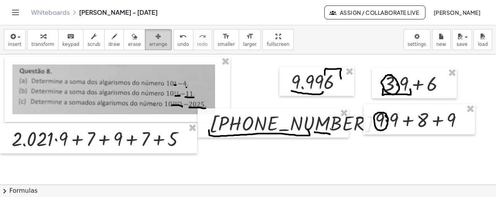
click at [155, 36] on icon "button" at bounding box center [157, 36] width 5 height 9
click at [31, 41] on span "transform" at bounding box center [42, 43] width 23 height 5
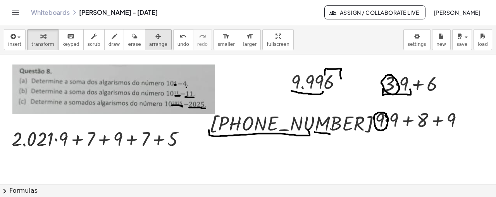
click at [149, 41] on span "arrange" at bounding box center [158, 43] width 18 height 5
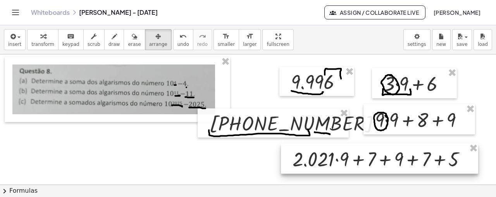
drag, startPoint x: 146, startPoint y: 146, endPoint x: 427, endPoint y: 166, distance: 281.8
click at [427, 166] on div at bounding box center [379, 158] width 197 height 30
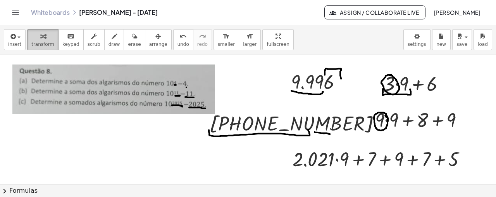
click at [45, 34] on div "button" at bounding box center [42, 35] width 23 height 9
click at [109, 43] on button "draw" at bounding box center [114, 39] width 20 height 21
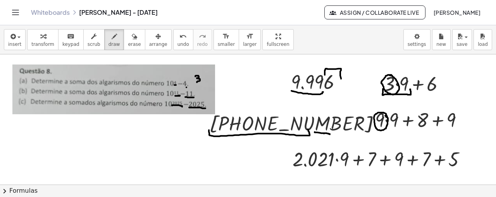
drag, startPoint x: 195, startPoint y: 76, endPoint x: 196, endPoint y: 82, distance: 6.3
drag, startPoint x: 202, startPoint y: 74, endPoint x: 203, endPoint y: 82, distance: 7.5
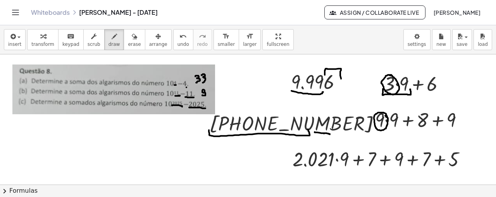
drag, startPoint x: 205, startPoint y: 90, endPoint x: 202, endPoint y: 94, distance: 4.5
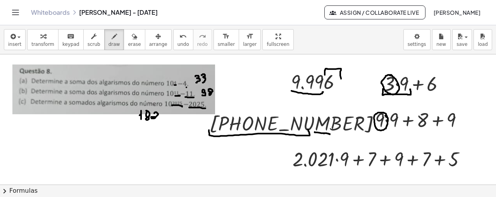
drag, startPoint x: 164, startPoint y: 114, endPoint x: 165, endPoint y: 120, distance: 6.2
drag, startPoint x: 168, startPoint y: 117, endPoint x: 169, endPoint y: 125, distance: 8.2
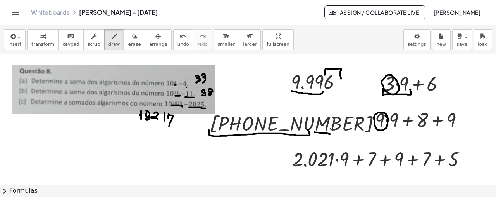
drag, startPoint x: 155, startPoint y: 116, endPoint x: 158, endPoint y: 119, distance: 4.1
click at [466, 34] on div "button" at bounding box center [462, 35] width 11 height 9
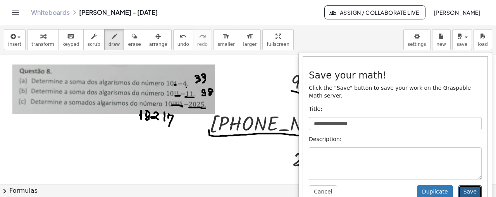
click at [464, 185] on button "Save" at bounding box center [470, 191] width 23 height 13
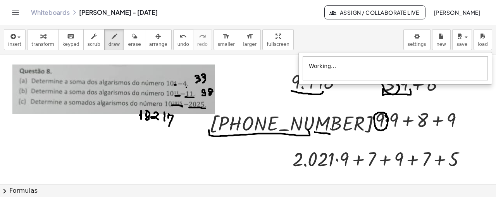
click at [461, 26] on div "insert select one: Math Expression Function Text Youtube Video Graphing Geometr…" at bounding box center [248, 39] width 496 height 29
